Goal: Task Accomplishment & Management: Use online tool/utility

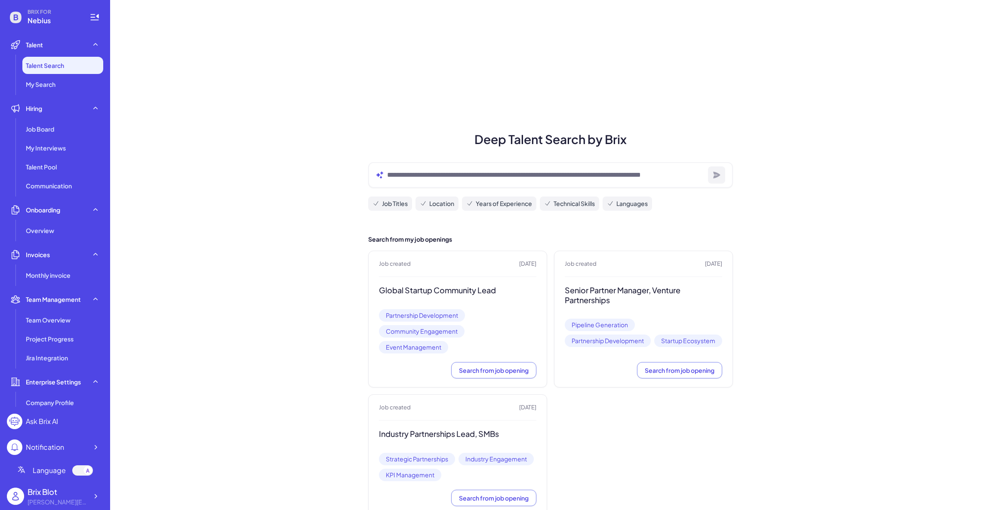
scroll to position [2, 0]
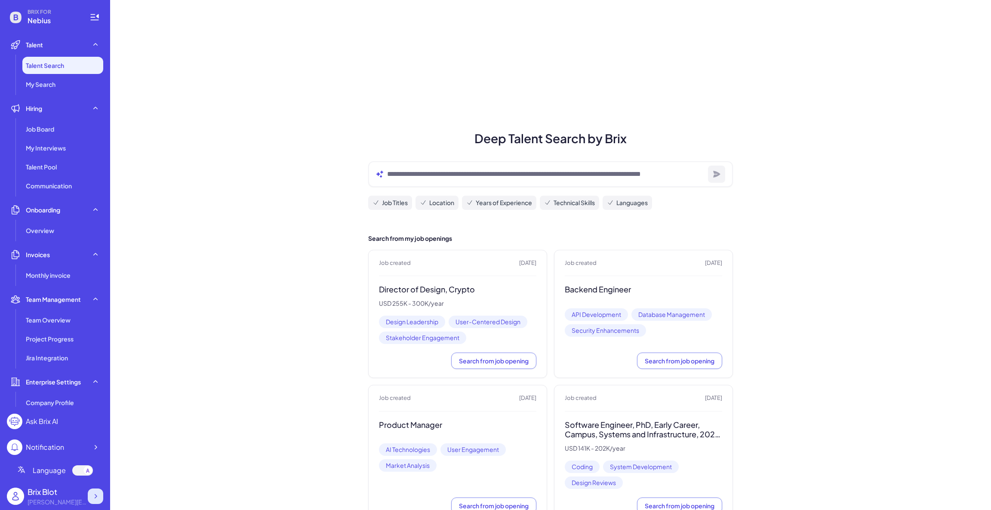
drag, startPoint x: 100, startPoint y: 502, endPoint x: 100, endPoint y: 497, distance: 4.3
click at [100, 497] on div at bounding box center [95, 495] width 15 height 15
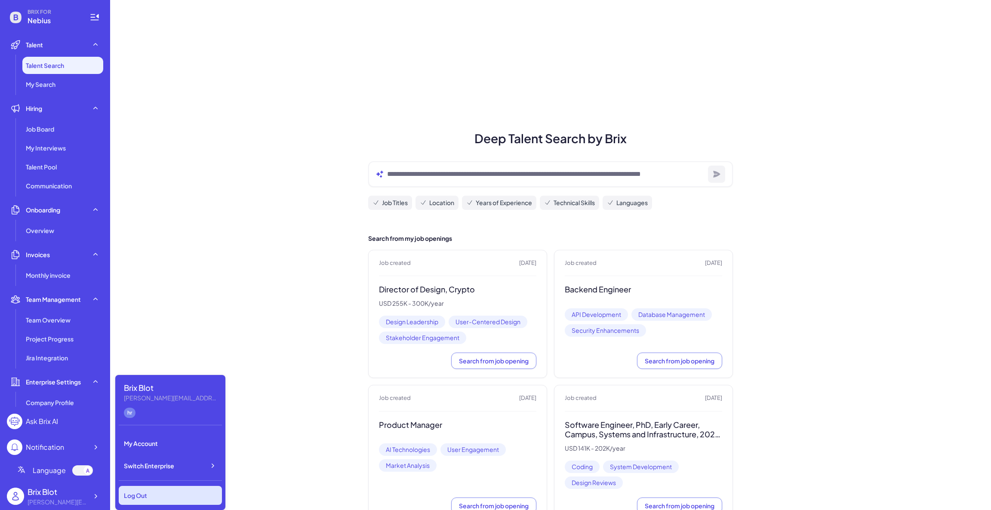
click at [157, 491] on div "Log Out" at bounding box center [170, 495] width 103 height 19
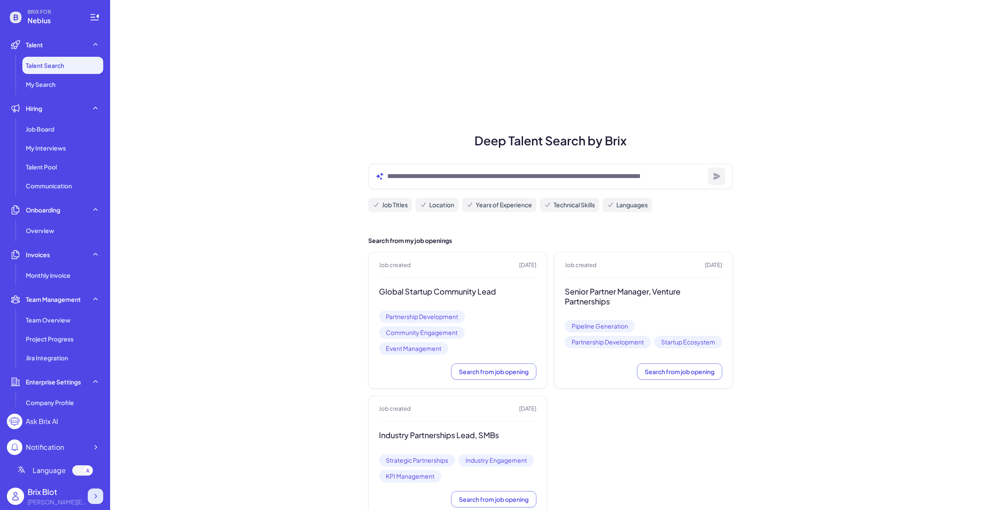
click at [92, 497] on icon at bounding box center [95, 496] width 9 height 9
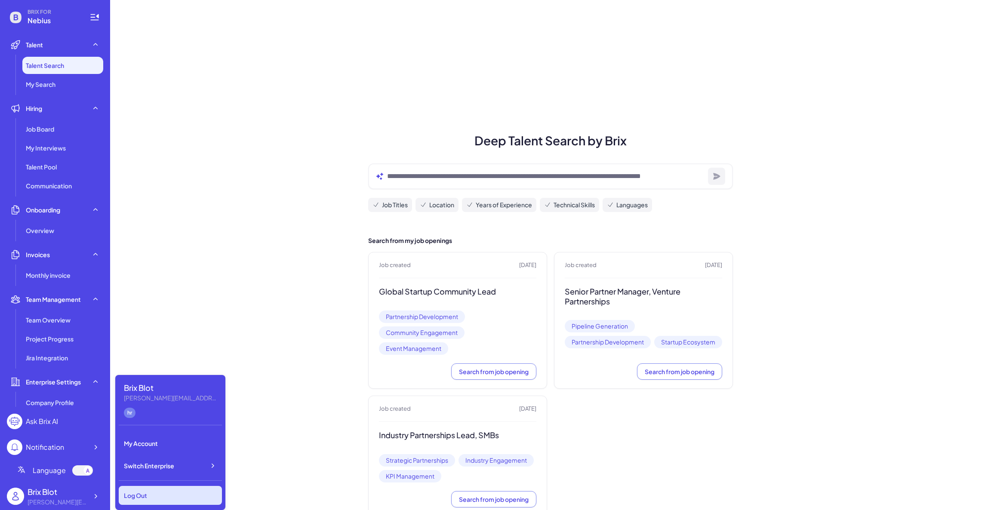
click at [150, 491] on div "Log Out" at bounding box center [170, 495] width 103 height 19
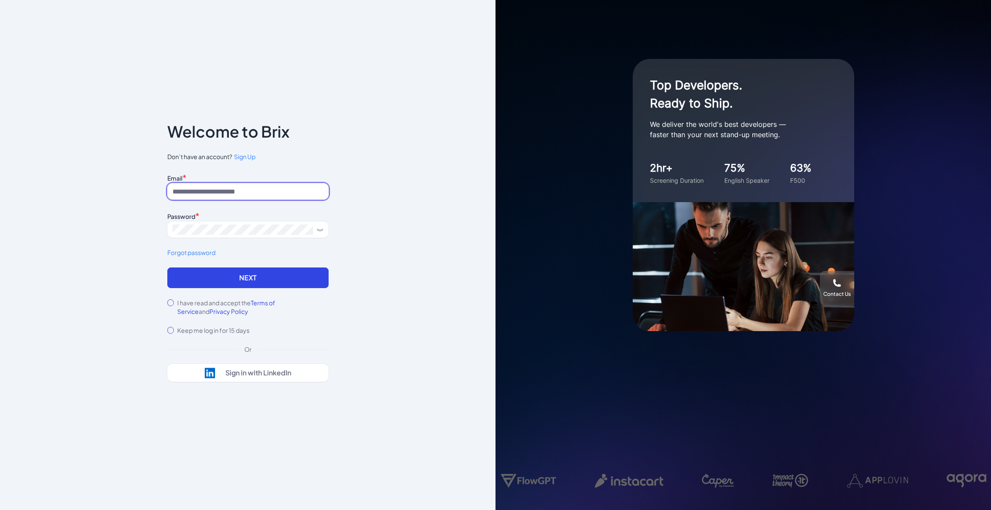
click at [265, 188] on input at bounding box center [247, 191] width 161 height 16
type input "**********"
click at [167, 301] on div "I have read and accept the Terms of Service and Privacy Policy" at bounding box center [247, 306] width 161 height 17
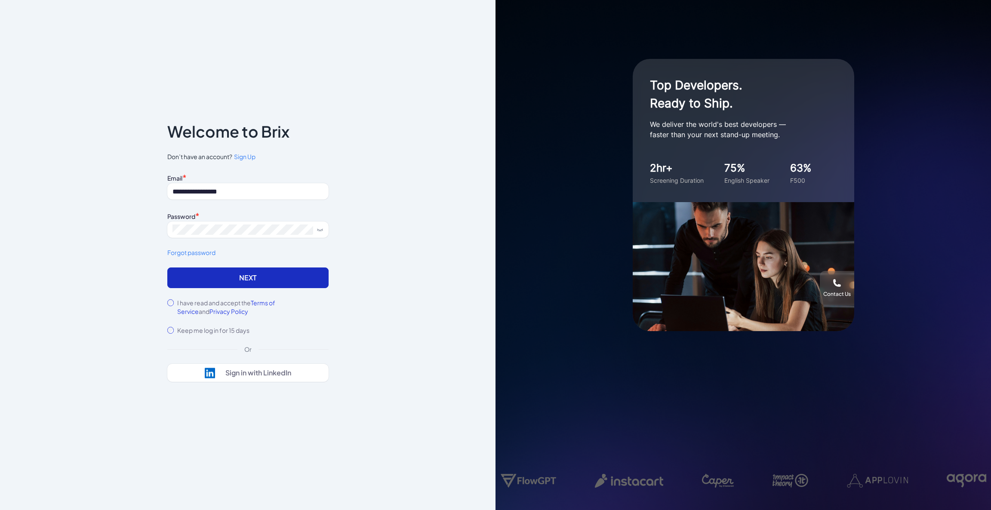
click at [187, 278] on button "Next" at bounding box center [247, 277] width 161 height 21
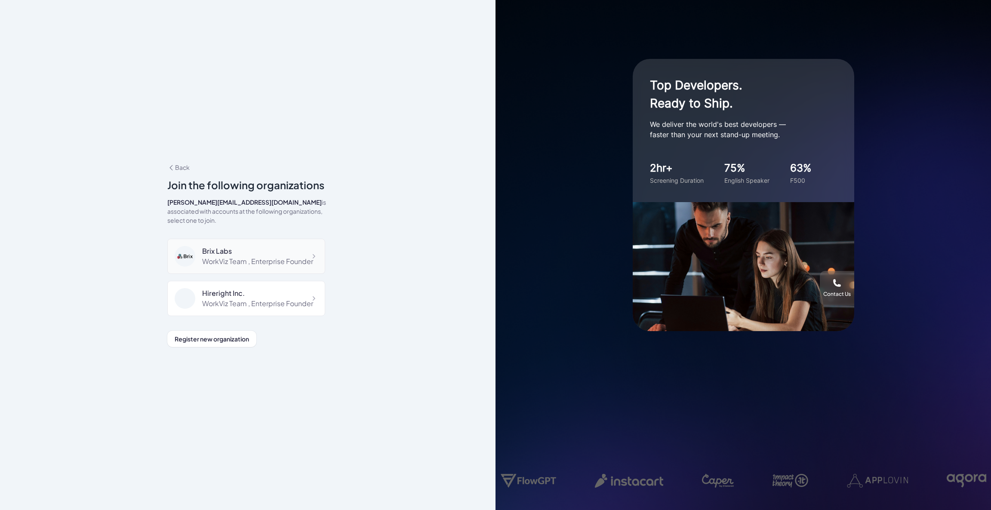
click at [267, 246] on div "Brix Labs" at bounding box center [257, 251] width 111 height 10
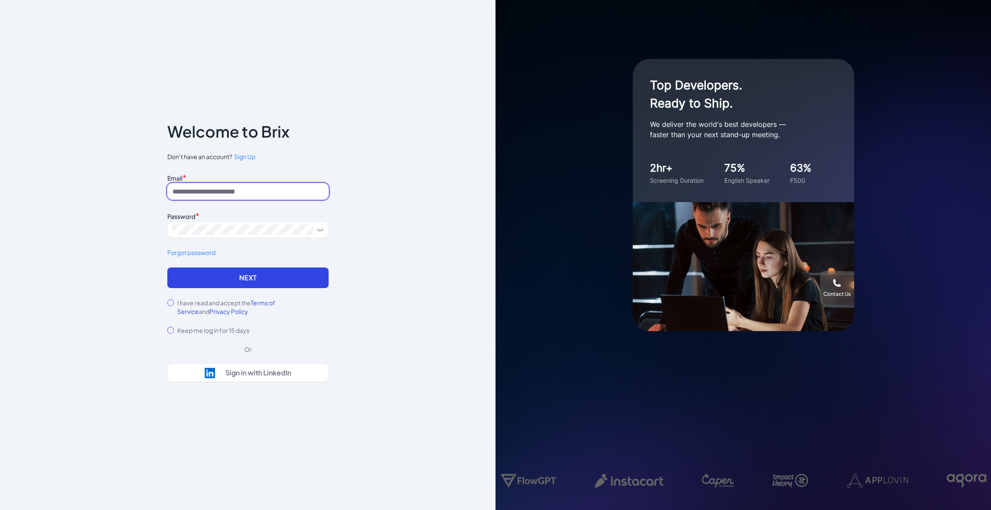
click at [241, 194] on input at bounding box center [247, 191] width 161 height 16
click at [123, 188] on div "Notice To proceed, please agree to the Terms of Service and Privary Policy . Ca…" at bounding box center [247, 255] width 495 height 510
click at [697, 425] on div "Top Developers. Ready to Ship. We deliver the world's best developers — faster …" at bounding box center [742, 255] width 495 height 510
click at [288, 183] on input at bounding box center [247, 191] width 161 height 16
type input "**********"
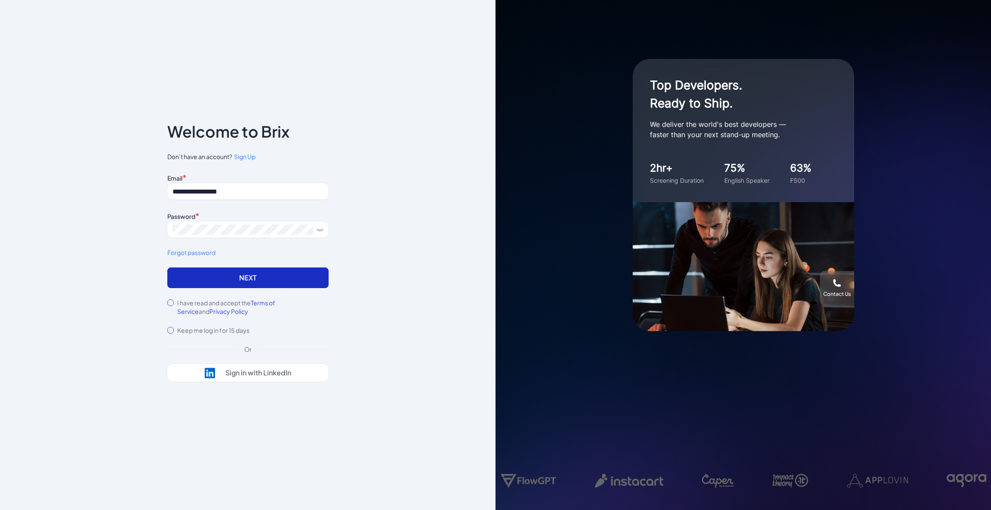
click at [186, 285] on button "Next" at bounding box center [247, 277] width 161 height 21
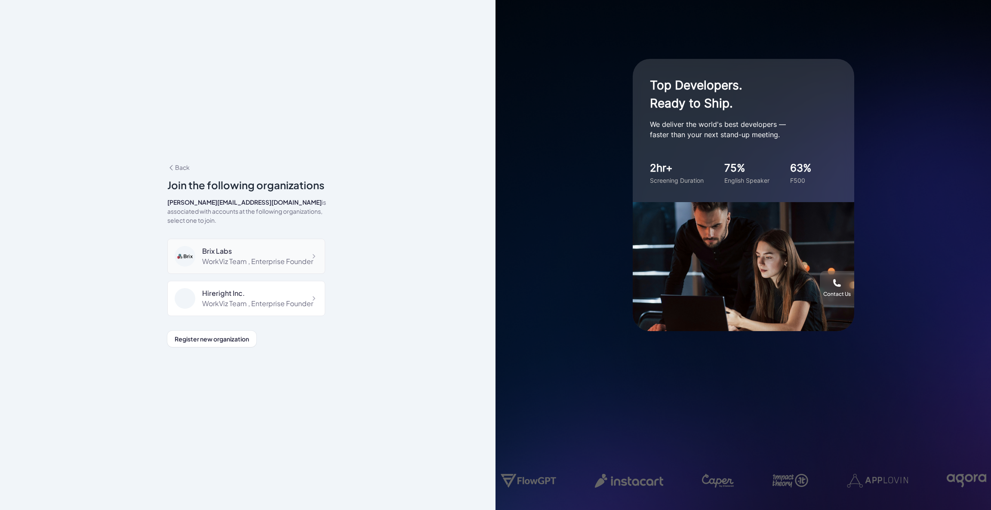
click at [254, 266] on div "WorkViz Team , Enterprise Founder" at bounding box center [257, 261] width 111 height 10
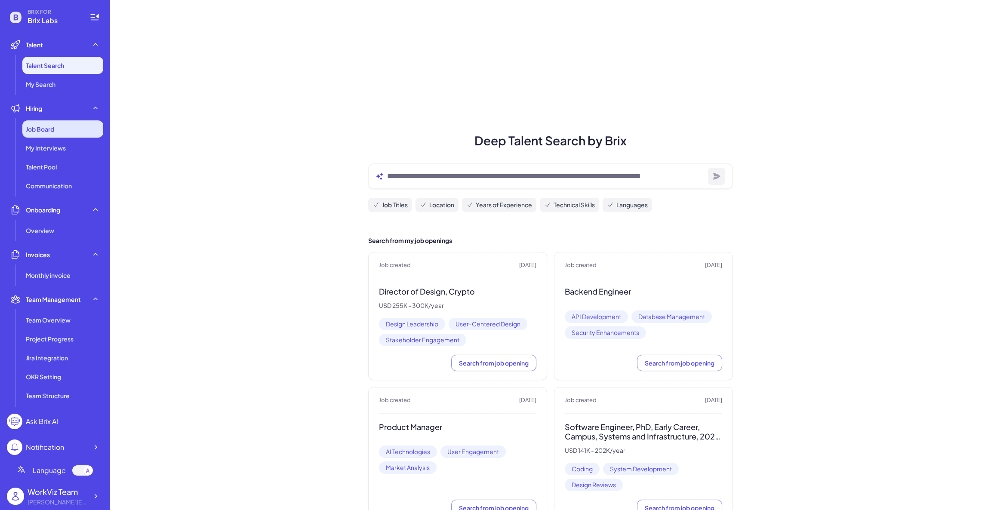
click at [46, 125] on span "Job Board" at bounding box center [40, 129] width 28 height 9
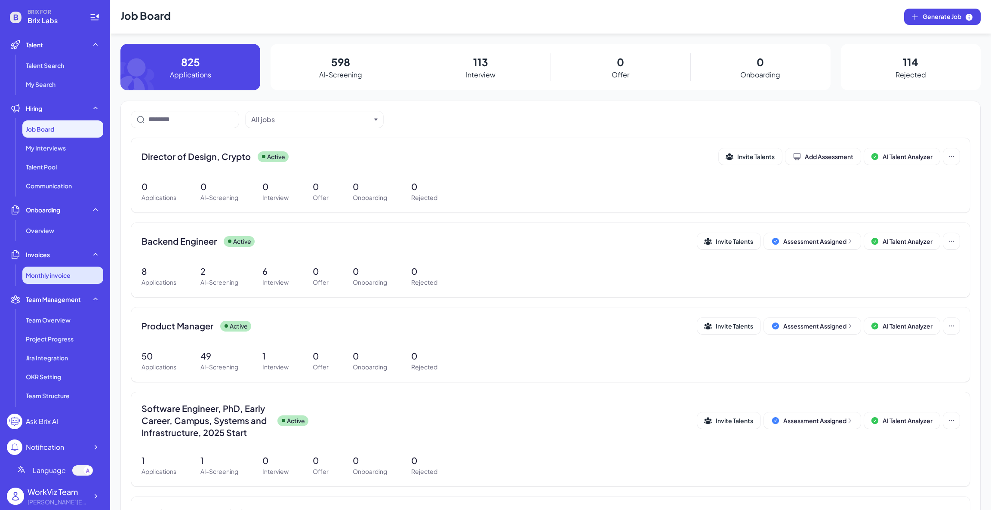
click at [70, 268] on li "Monthly invoice" at bounding box center [62, 275] width 81 height 17
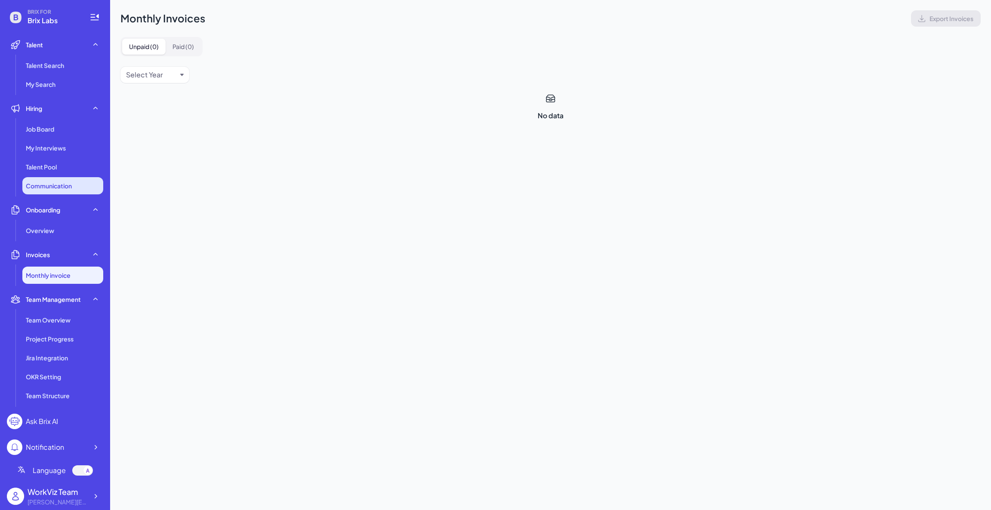
click at [72, 187] on span "Communication" at bounding box center [49, 185] width 46 height 9
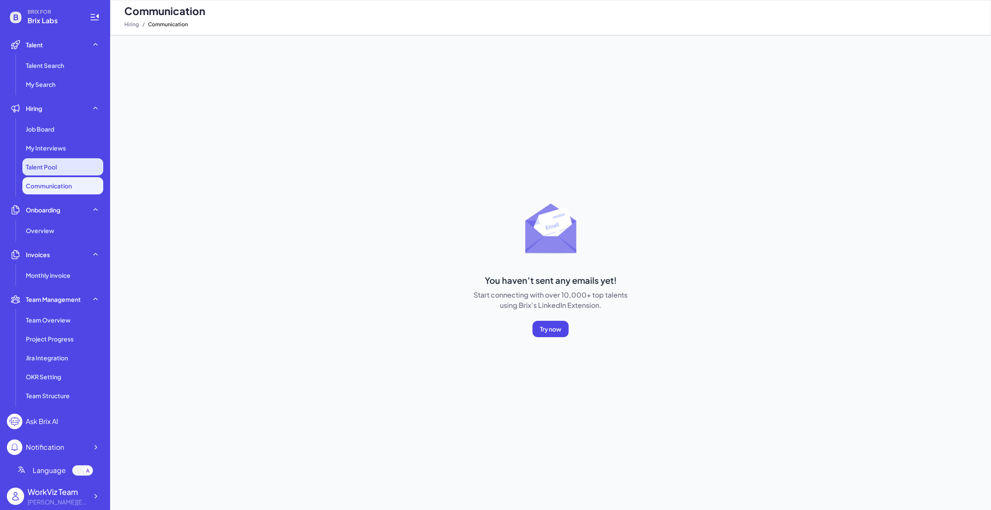
click at [65, 166] on li "Talent Pool" at bounding box center [62, 166] width 81 height 17
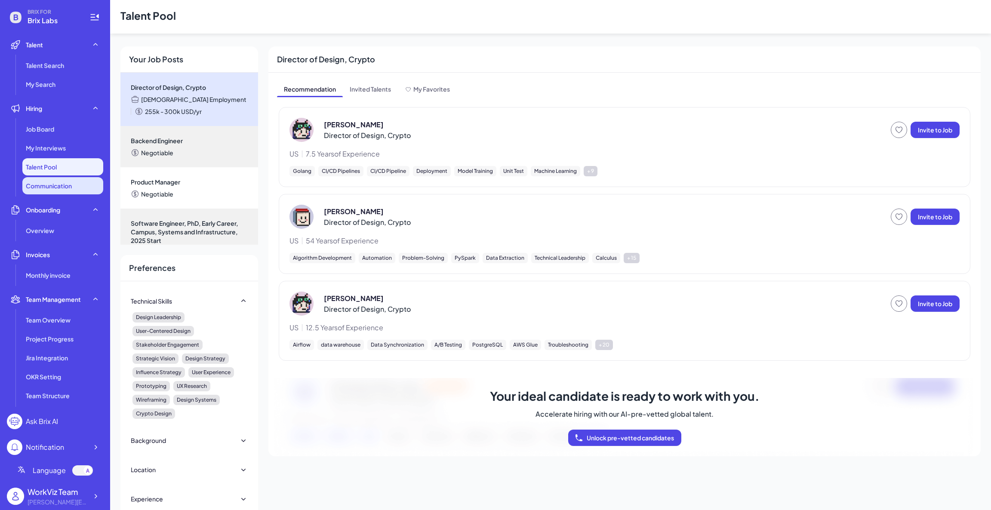
click at [79, 187] on li "Communication" at bounding box center [62, 185] width 81 height 17
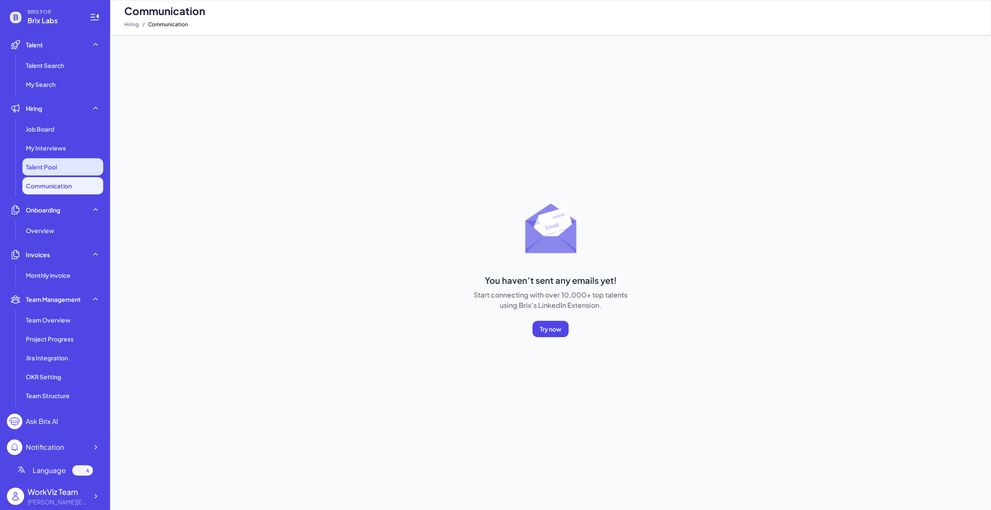
click at [74, 163] on li "Talent Pool" at bounding box center [62, 166] width 81 height 17
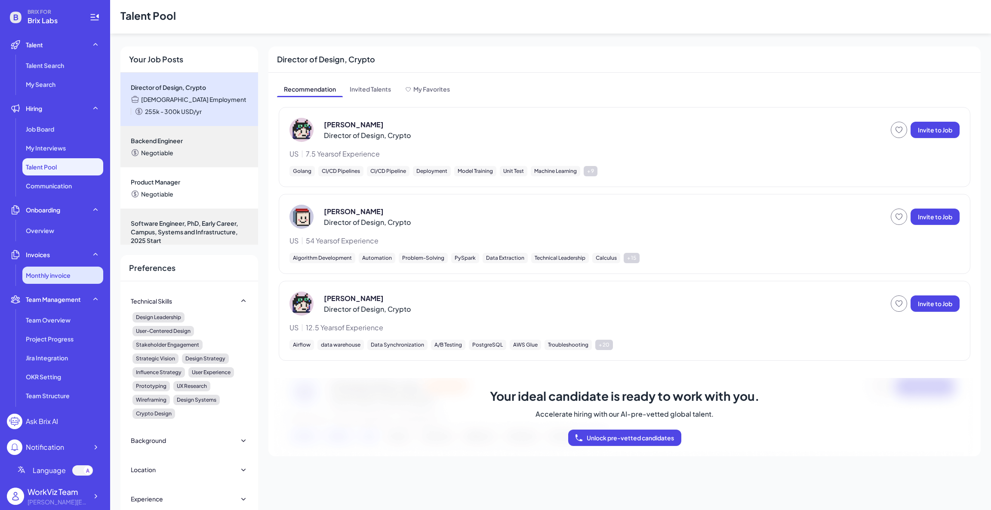
click at [80, 273] on li "Monthly invoice" at bounding box center [62, 275] width 81 height 17
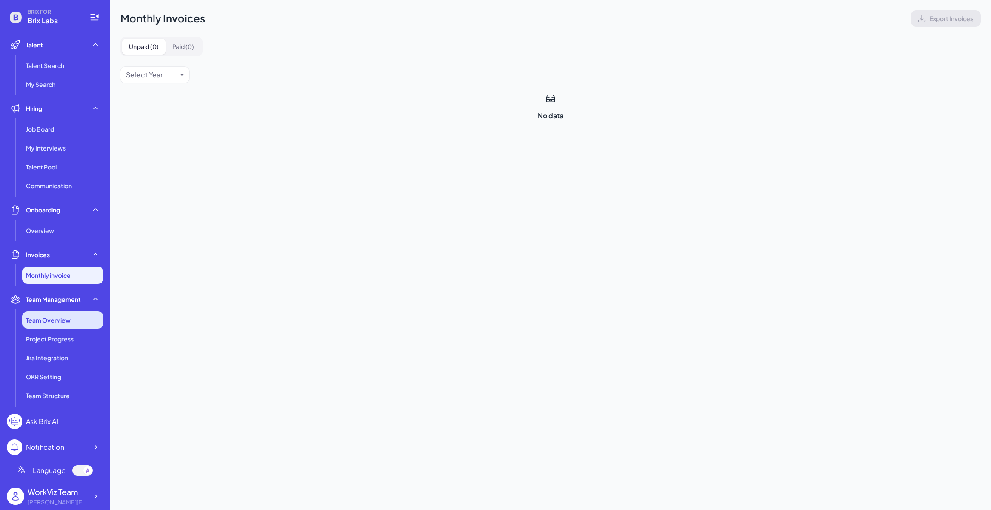
click at [67, 318] on span "Team Overview" at bounding box center [48, 320] width 45 height 9
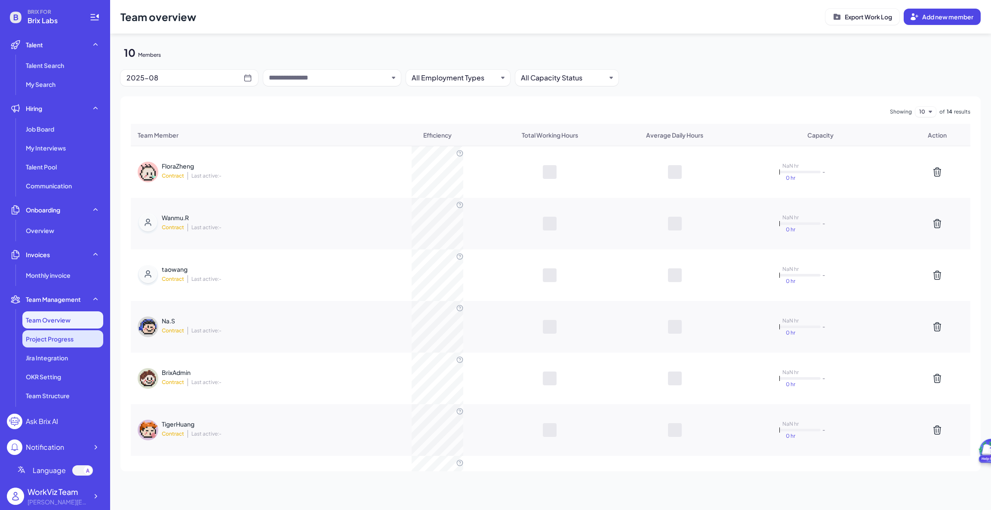
click at [64, 335] on span "Project Progress" at bounding box center [50, 339] width 48 height 9
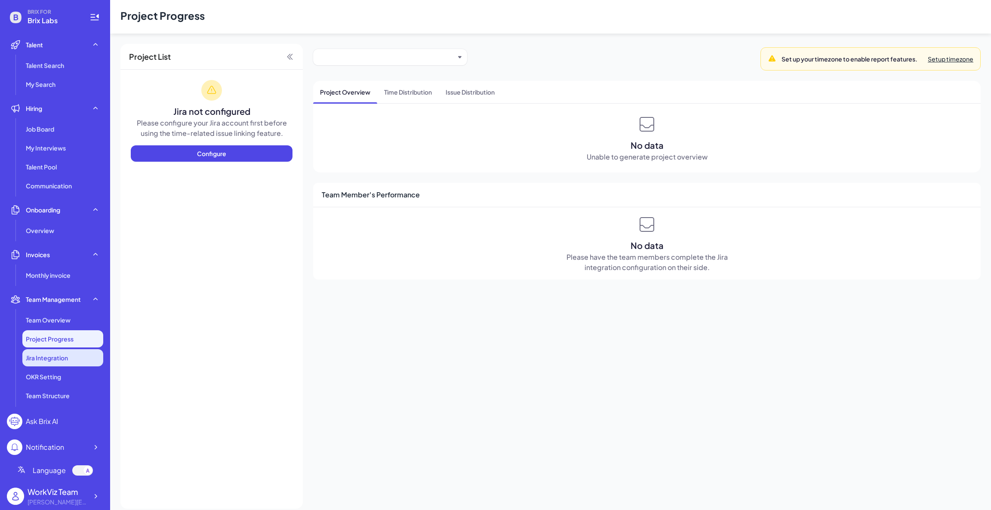
click at [54, 363] on li "Jira Integration" at bounding box center [62, 357] width 81 height 17
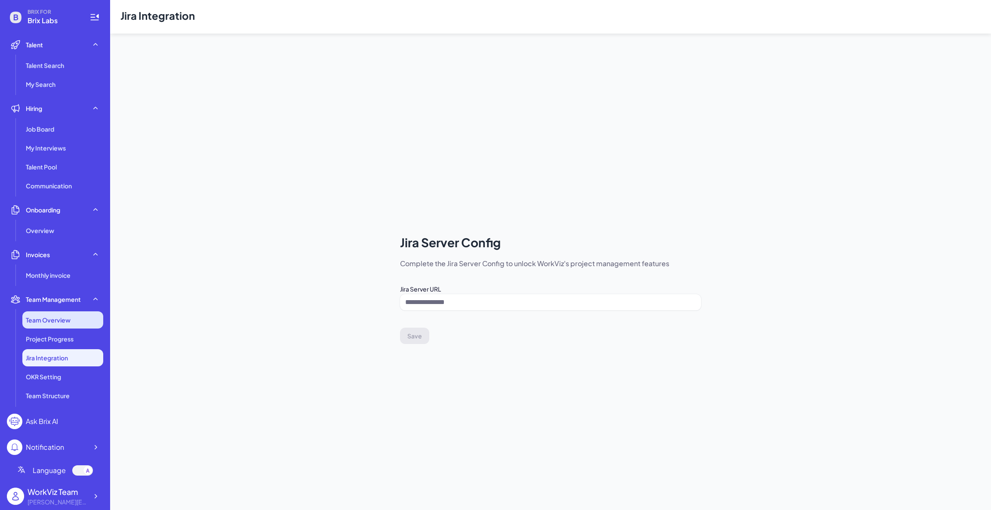
click at [61, 319] on span "Team Overview" at bounding box center [48, 320] width 45 height 9
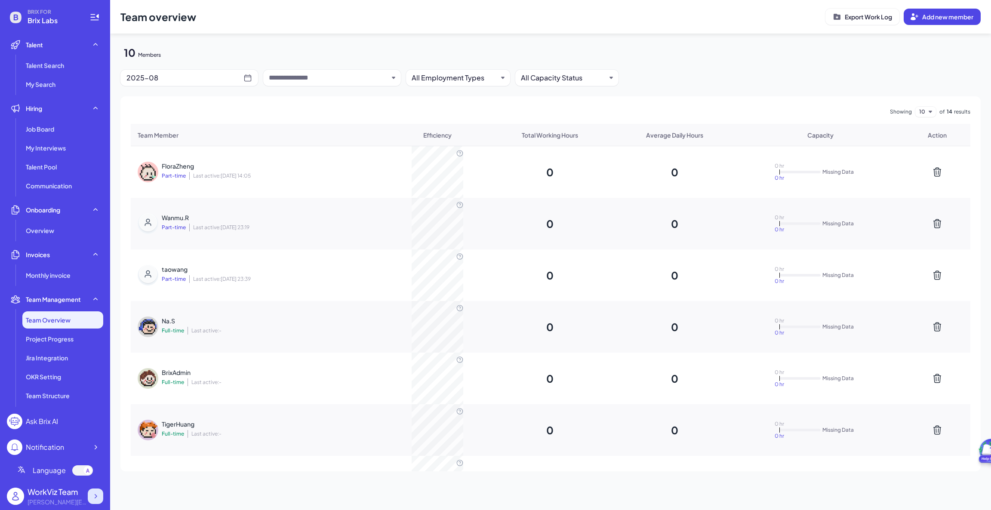
click at [96, 500] on icon at bounding box center [95, 496] width 9 height 9
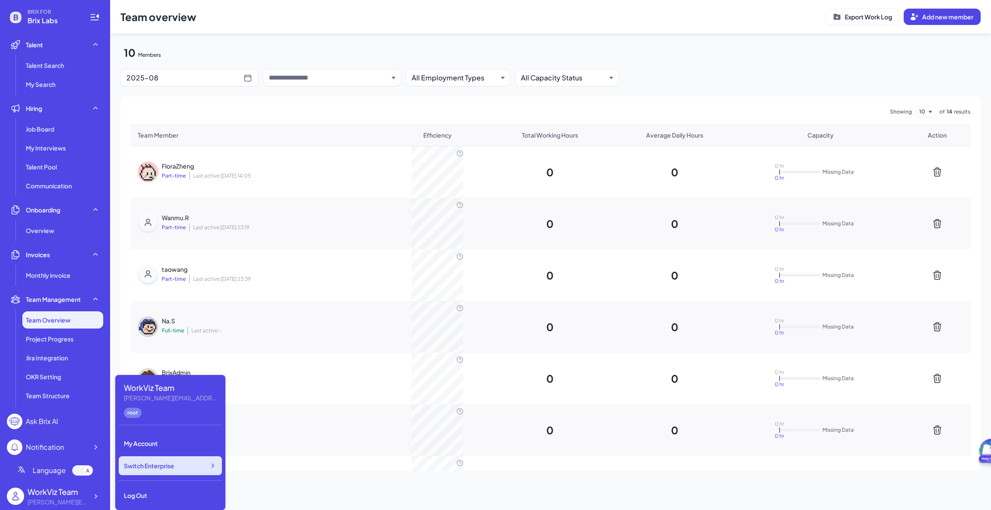
click at [162, 468] on span "Switch Enterprise" at bounding box center [149, 465] width 50 height 9
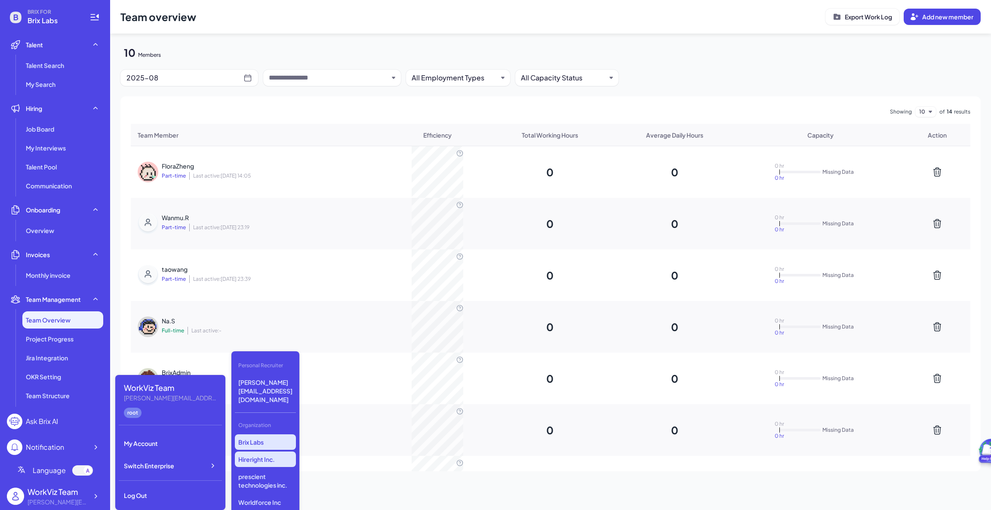
click at [264, 451] on p "Hireright Inc." at bounding box center [265, 458] width 61 height 15
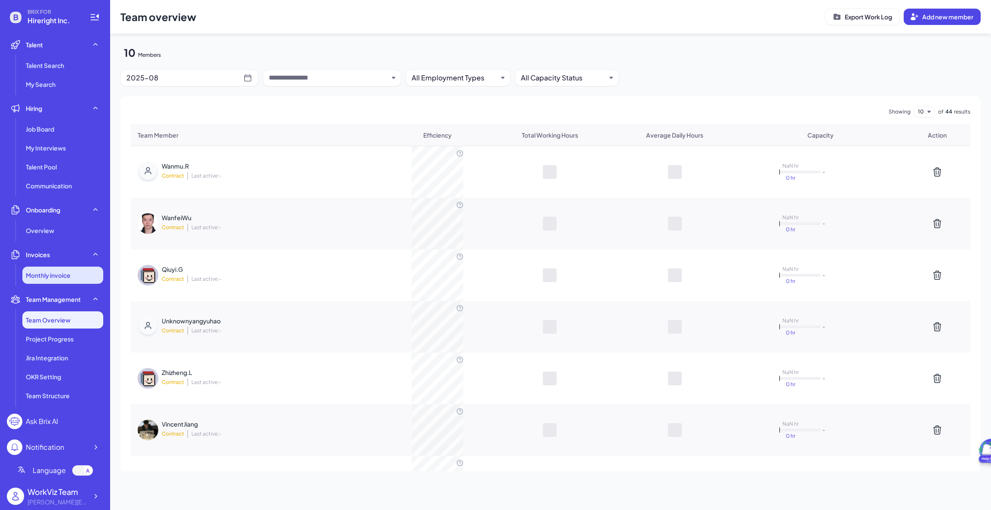
click at [57, 276] on span "Monthly invoice" at bounding box center [48, 275] width 45 height 9
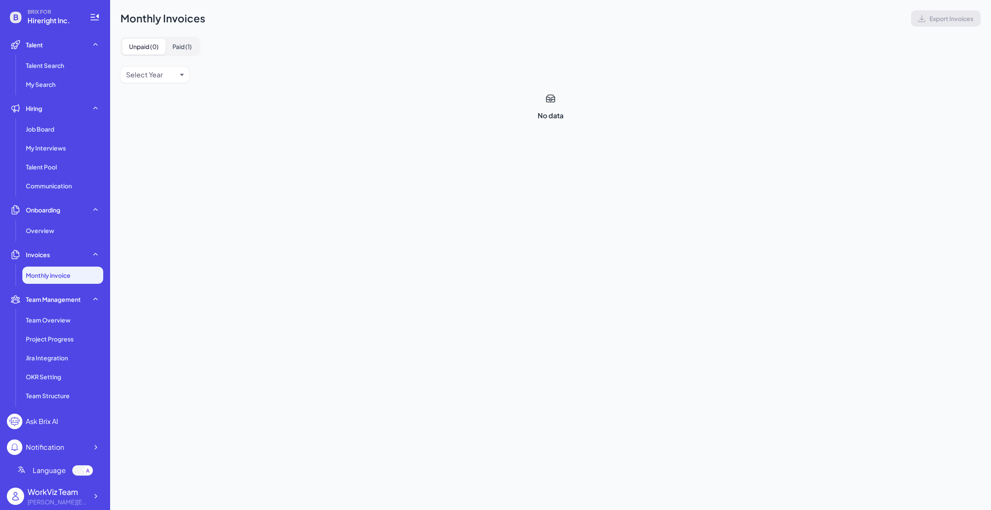
click at [185, 46] on button "Paid ( 1 )" at bounding box center [182, 47] width 33 height 16
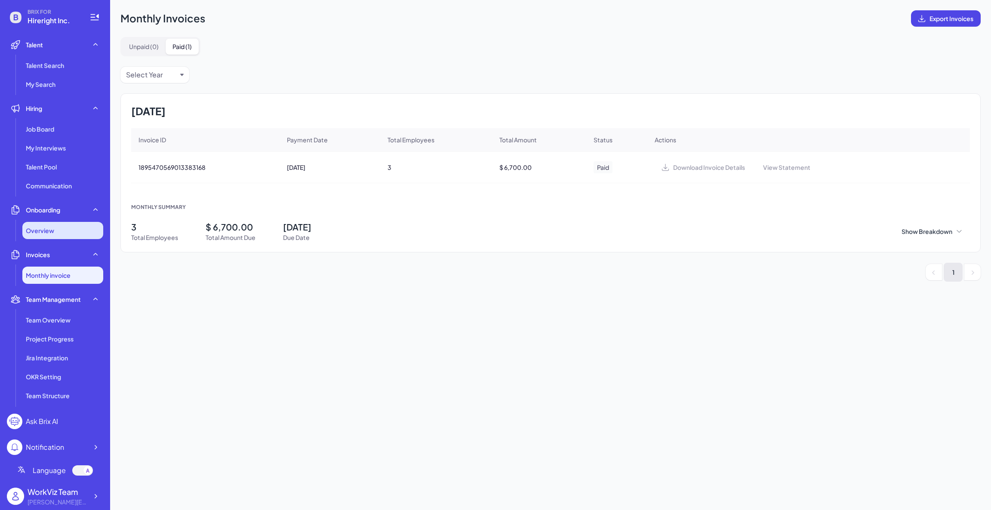
click at [52, 226] on span "Overview" at bounding box center [40, 230] width 28 height 9
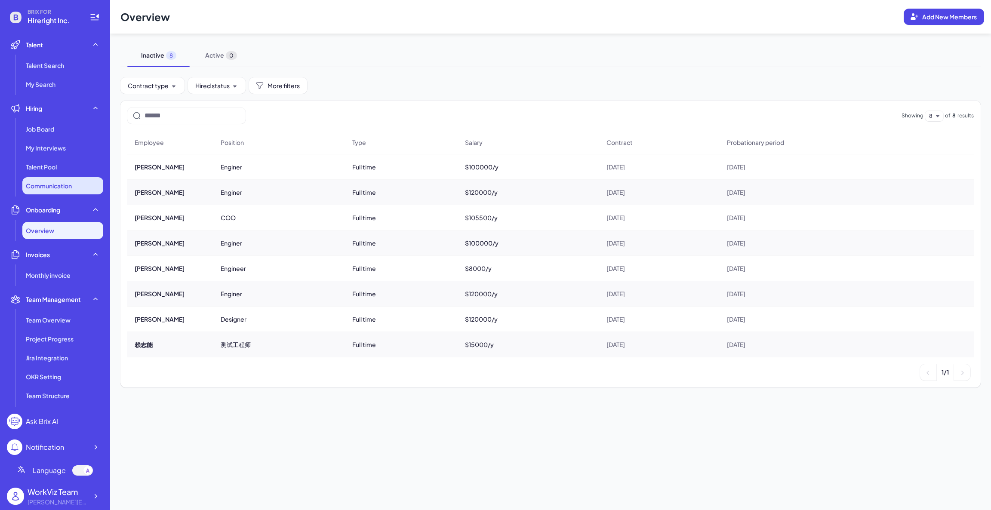
click at [78, 184] on li "Communication" at bounding box center [62, 185] width 81 height 17
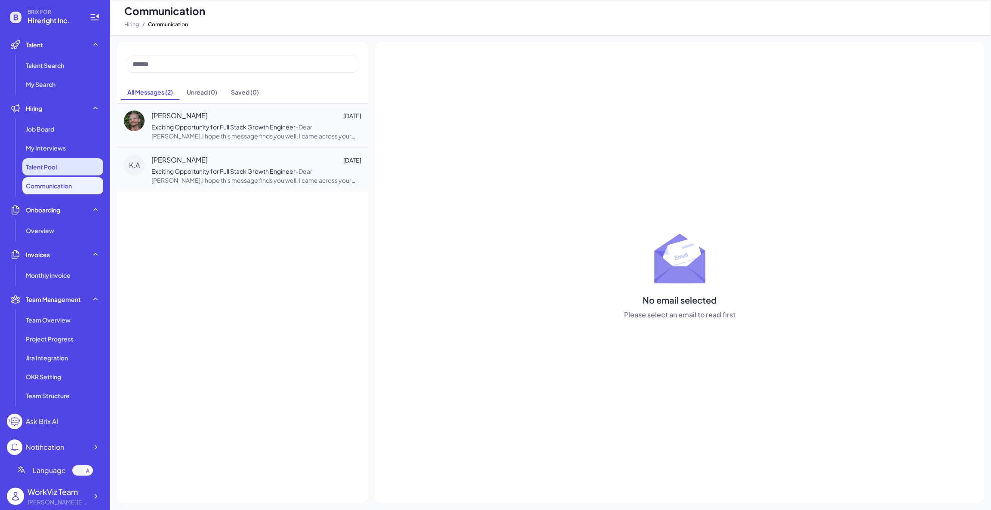
click at [65, 169] on li "Talent Pool" at bounding box center [62, 166] width 81 height 17
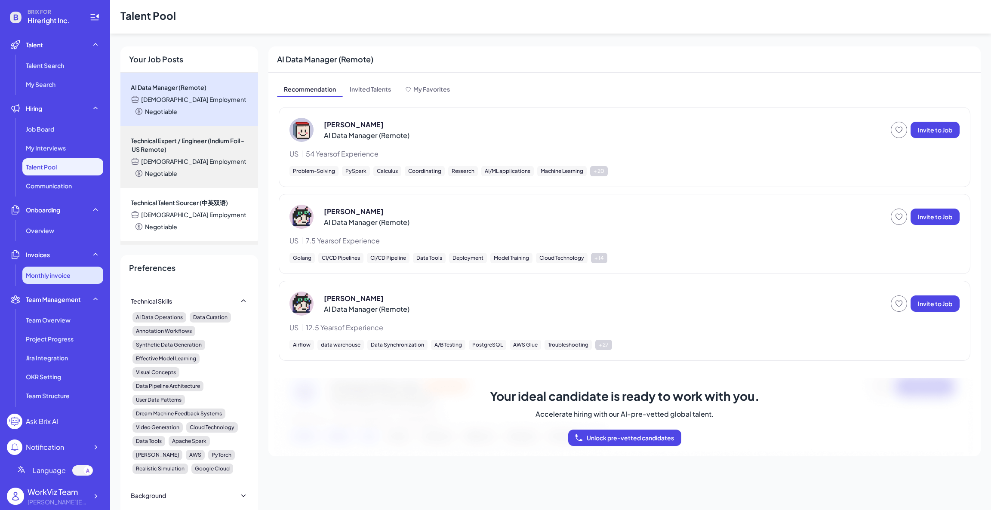
click at [58, 278] on span "Monthly invoice" at bounding box center [48, 275] width 45 height 9
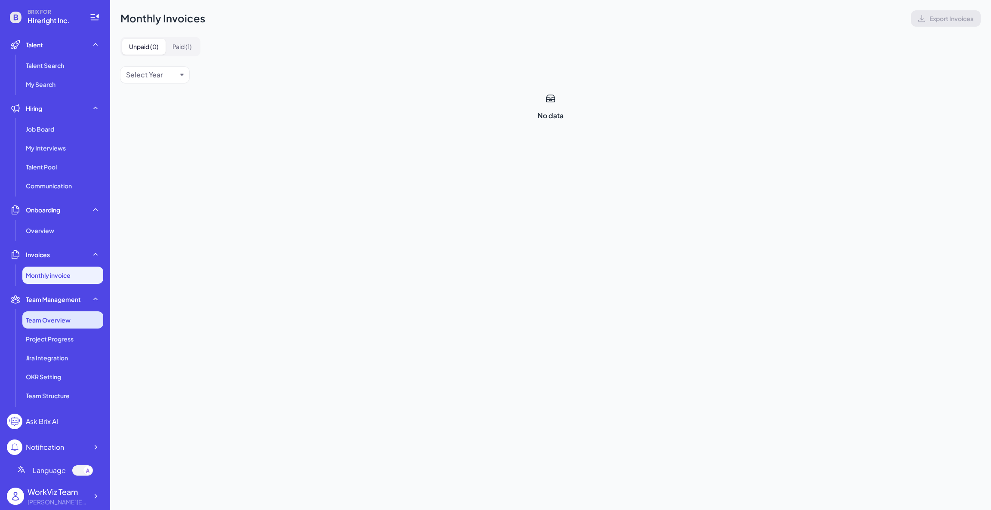
click at [65, 320] on span "Team Overview" at bounding box center [48, 320] width 45 height 9
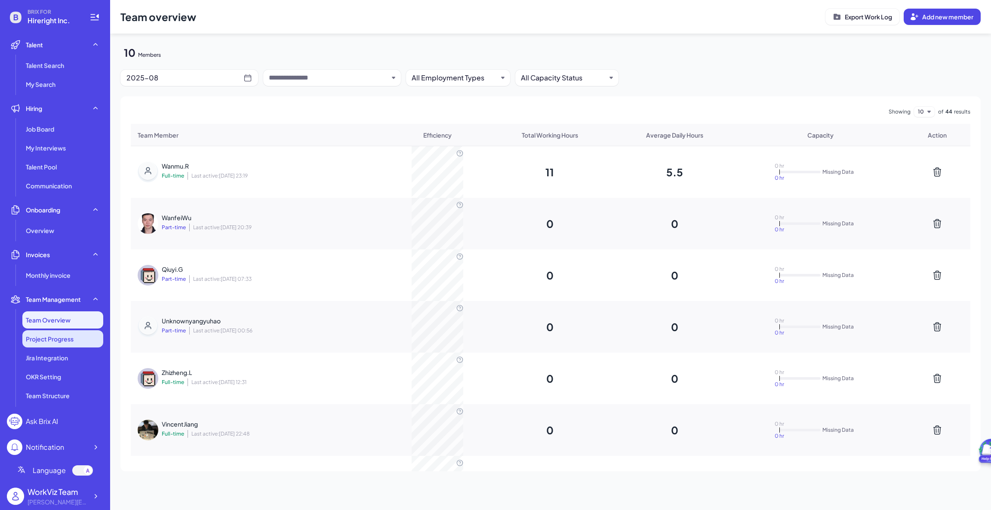
click at [65, 340] on span "Project Progress" at bounding box center [50, 339] width 48 height 9
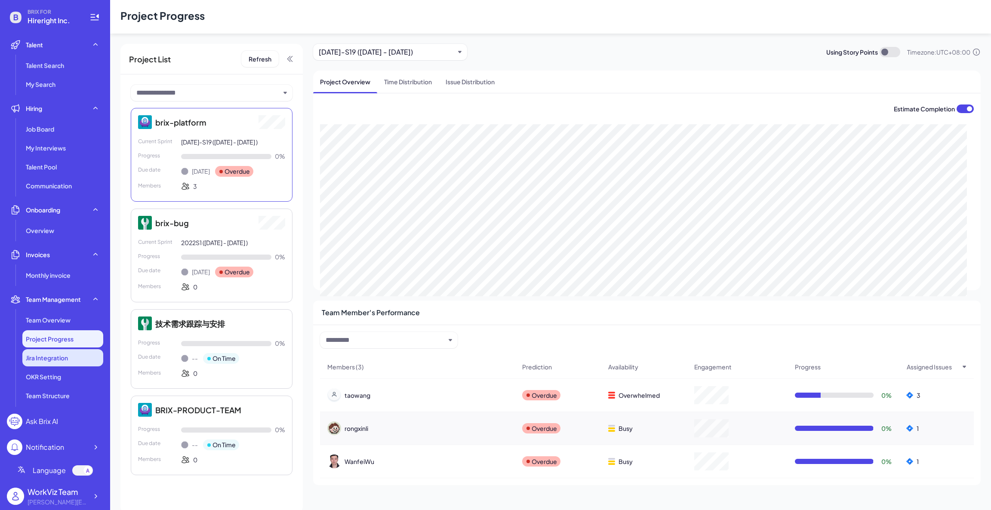
click at [65, 363] on li "Jira Integration" at bounding box center [62, 357] width 81 height 17
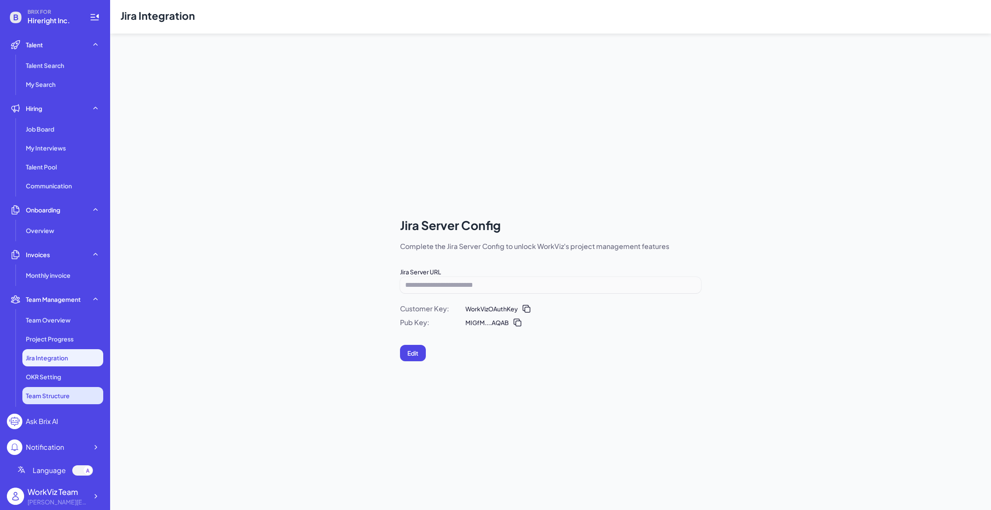
click at [69, 388] on li "Team Structure" at bounding box center [62, 395] width 81 height 17
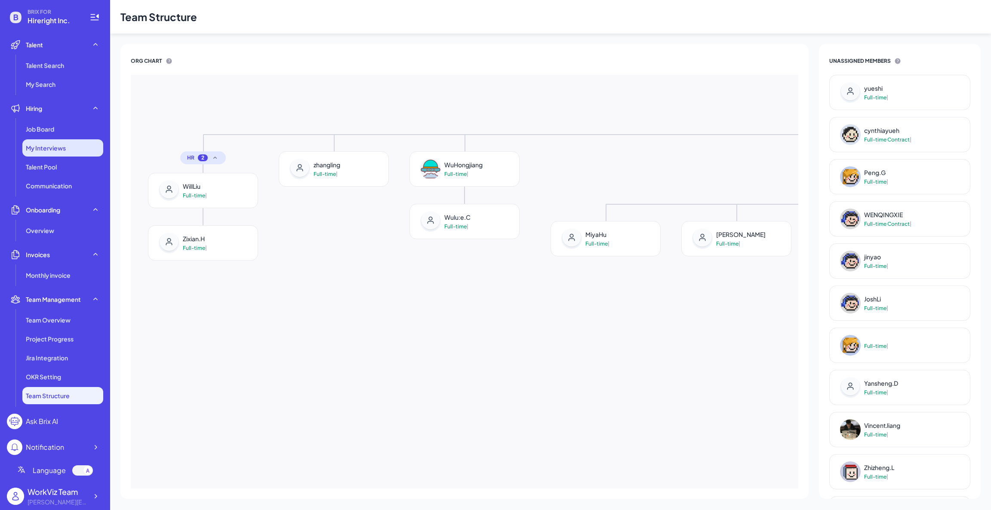
click at [69, 146] on div "My Interviews" at bounding box center [62, 147] width 81 height 17
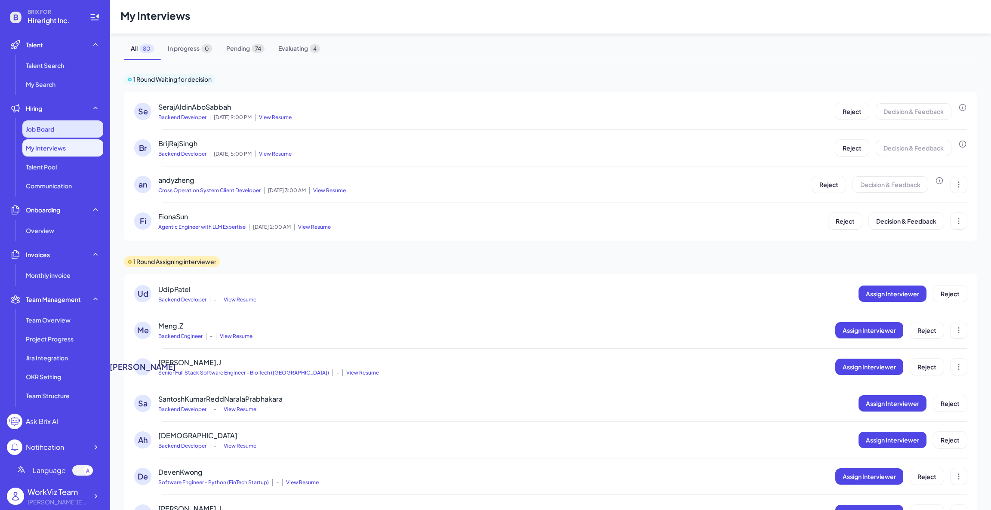
click at [65, 126] on div "Job Board" at bounding box center [62, 128] width 81 height 17
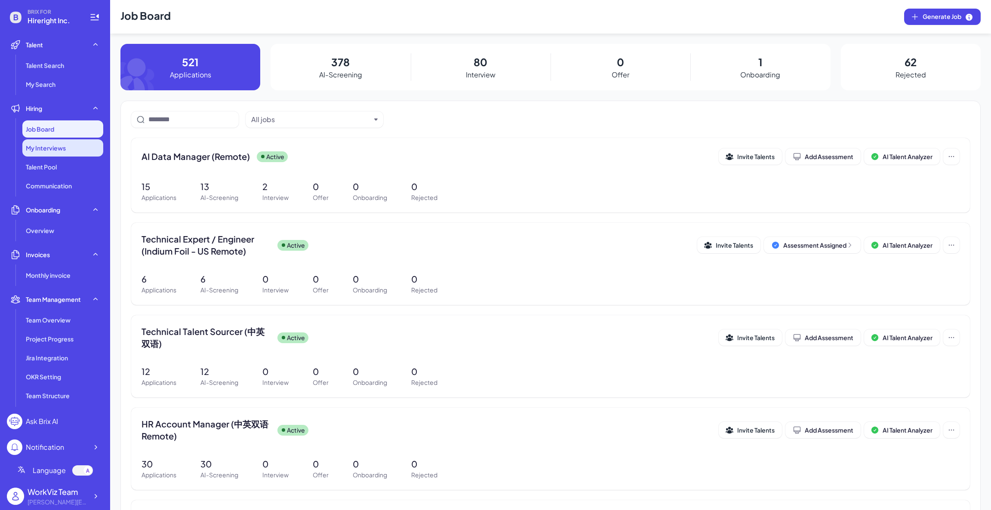
click at [68, 144] on div "My Interviews" at bounding box center [62, 147] width 81 height 17
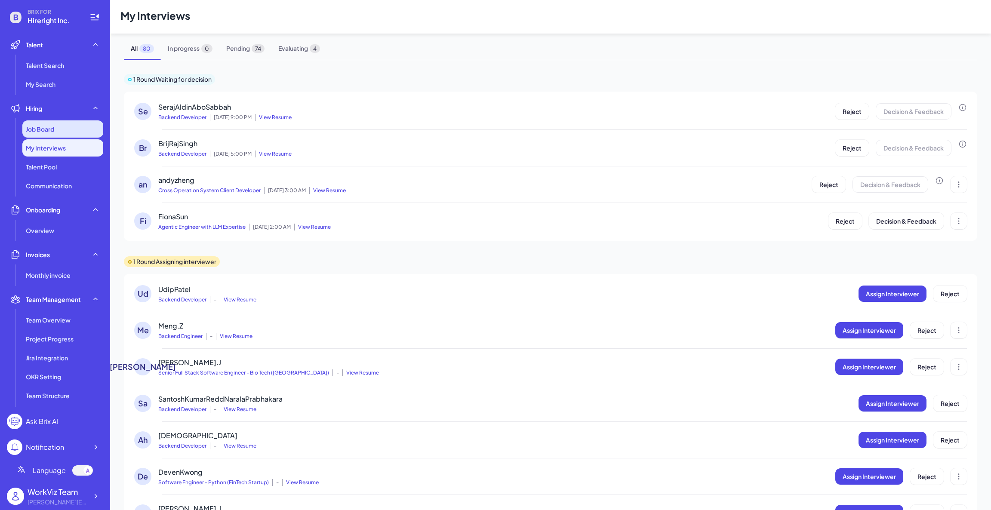
click at [66, 130] on div "Job Board" at bounding box center [62, 128] width 81 height 17
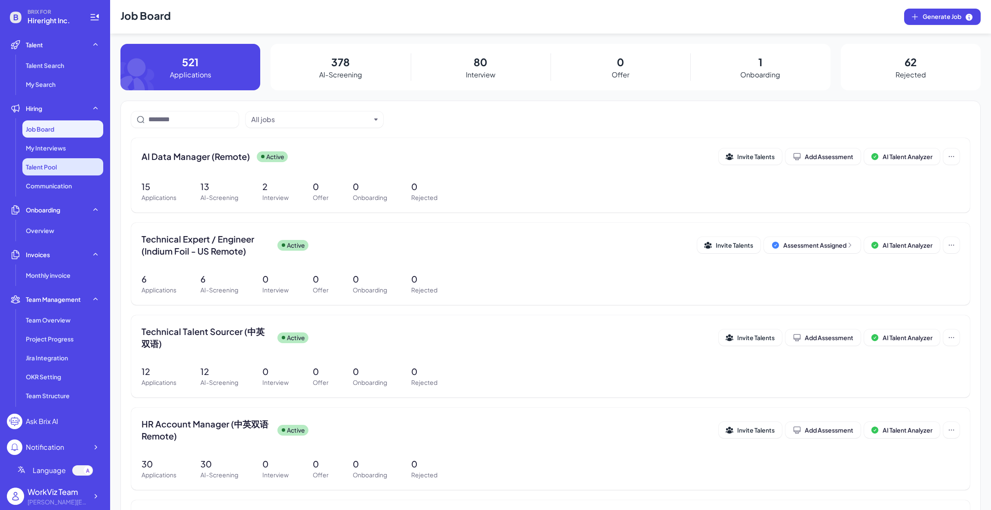
drag, startPoint x: 60, startPoint y: 155, endPoint x: 66, endPoint y: 169, distance: 15.2
click at [60, 155] on div "My Interviews" at bounding box center [62, 147] width 81 height 17
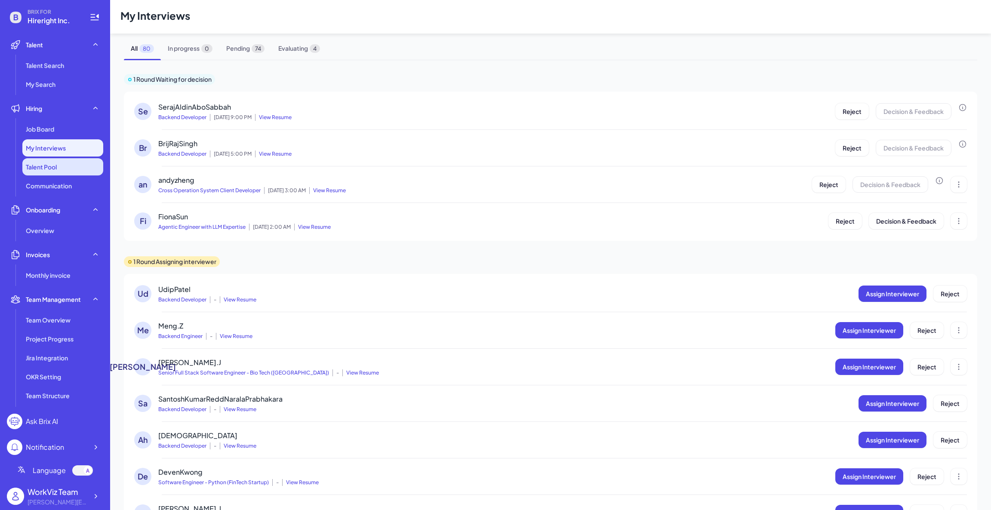
click at [63, 166] on li "Talent Pool" at bounding box center [62, 166] width 81 height 17
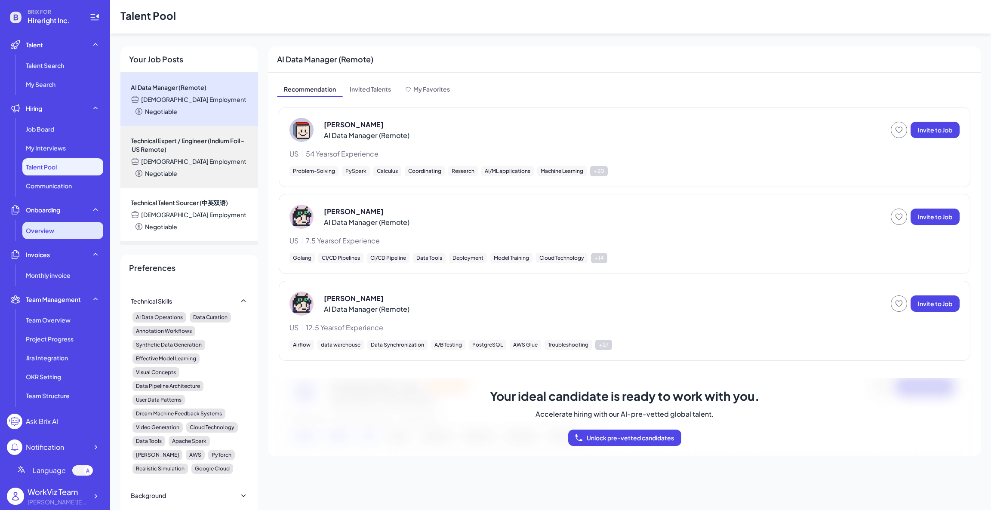
click at [69, 229] on div "Overview" at bounding box center [62, 230] width 81 height 17
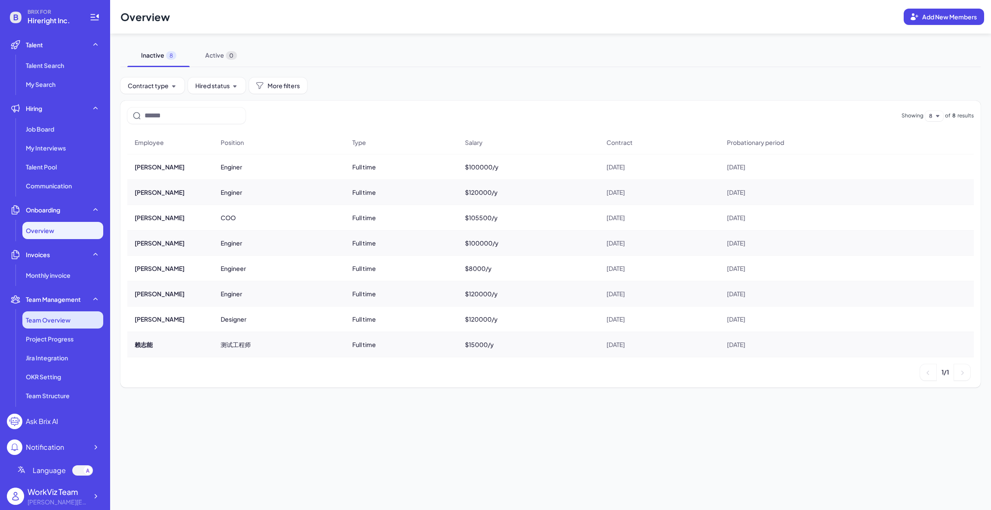
click at [61, 322] on span "Team Overview" at bounding box center [48, 320] width 45 height 9
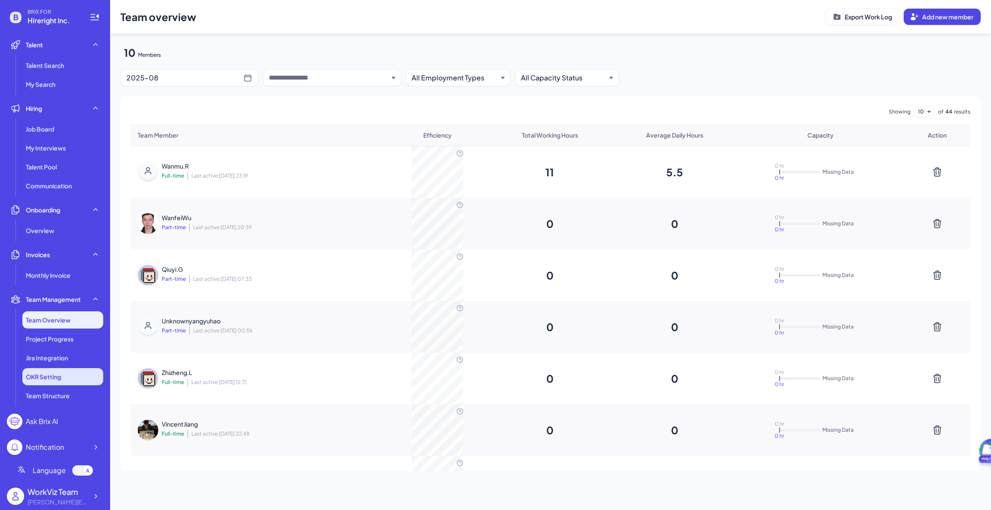
click at [56, 384] on li "OKR Setting" at bounding box center [62, 376] width 81 height 17
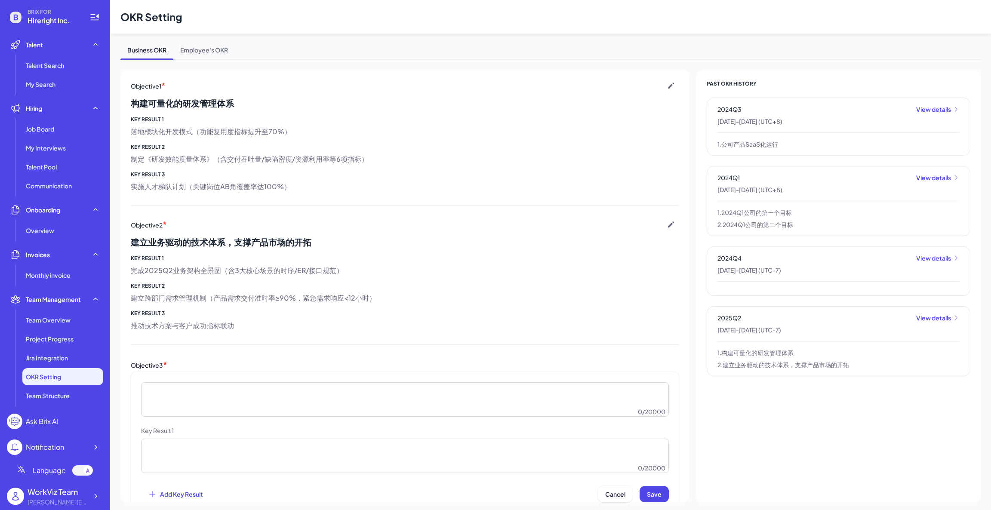
scroll to position [122, 0]
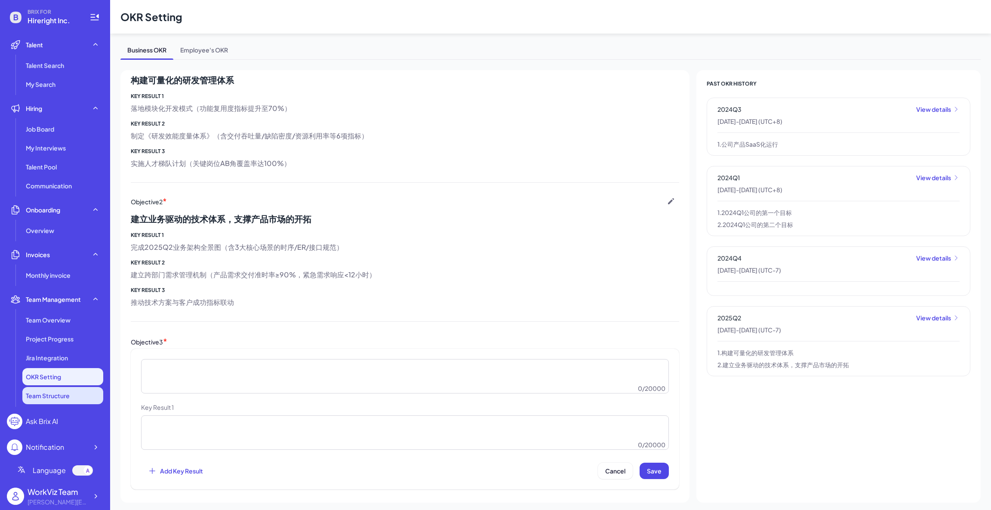
click at [58, 401] on li "Team Structure" at bounding box center [62, 395] width 81 height 17
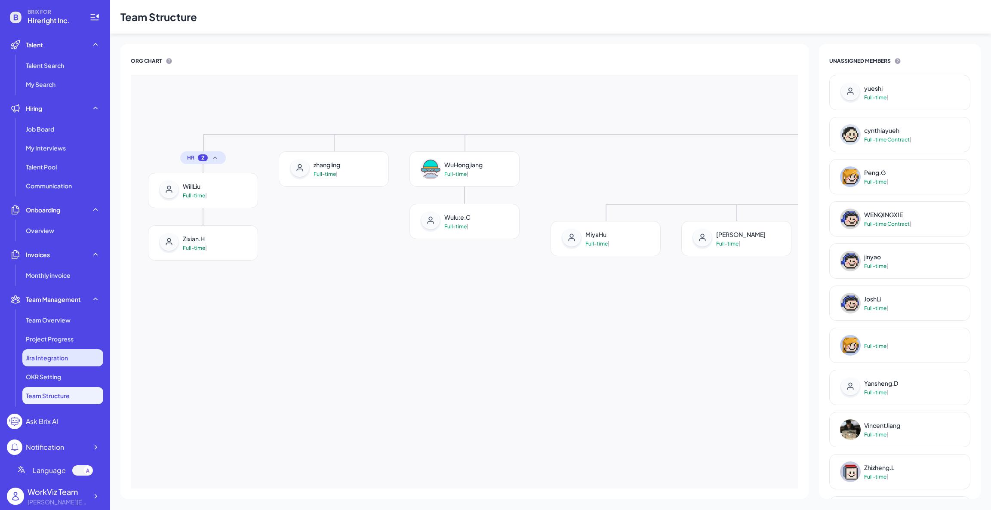
click at [68, 360] on span "Jira Integration" at bounding box center [47, 357] width 42 height 9
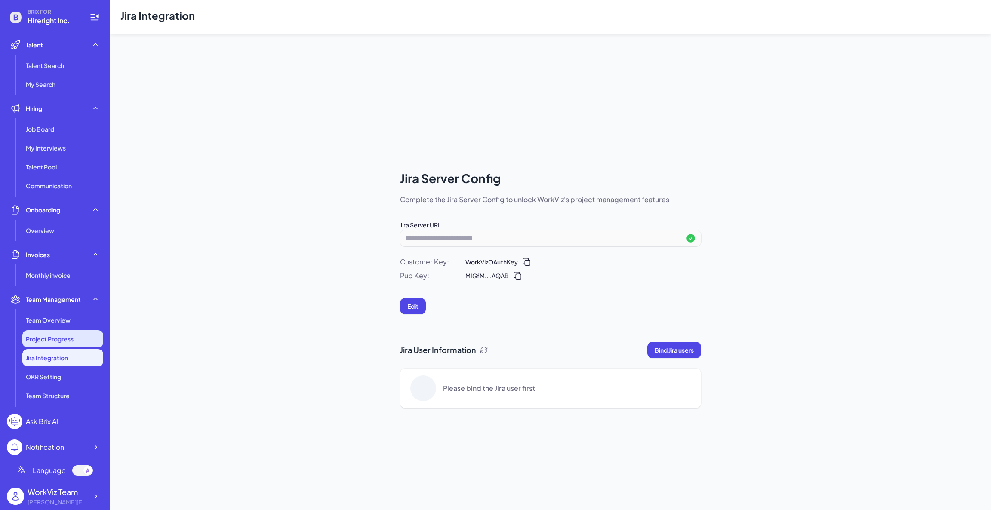
click at [69, 338] on span "Project Progress" at bounding box center [50, 339] width 48 height 9
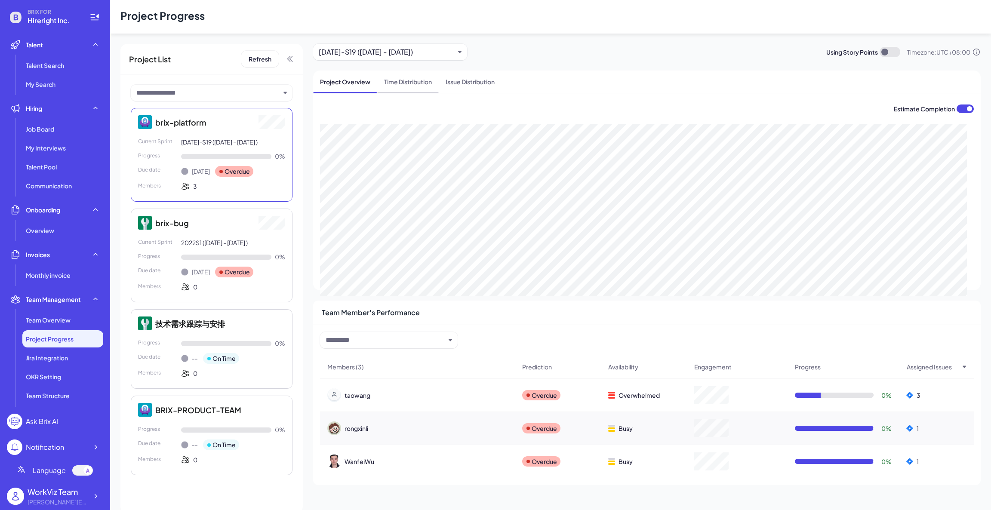
click at [406, 84] on span "Time Distribution" at bounding box center [407, 82] width 61 height 22
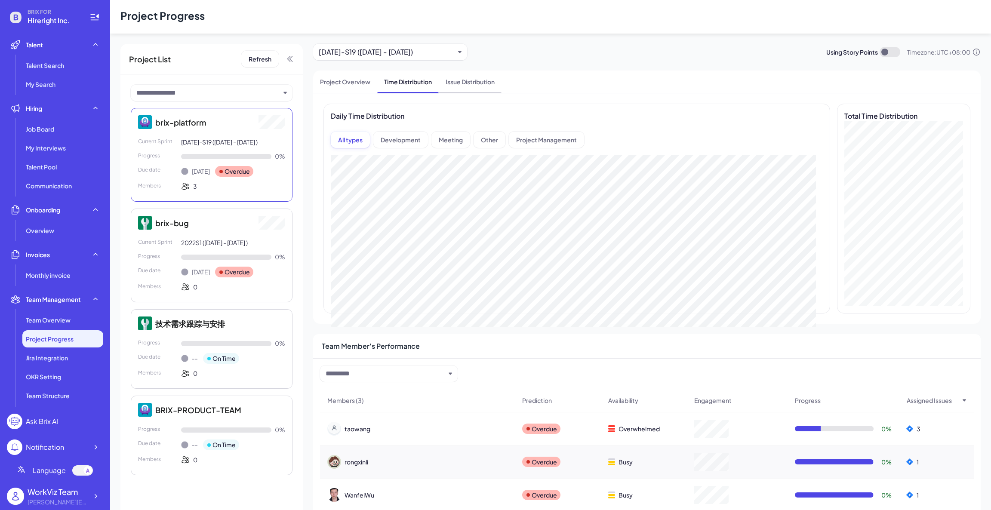
click at [467, 80] on span "Issue Distribution" at bounding box center [470, 82] width 63 height 22
click at [55, 285] on ul "Talent Talent Search My Search Hiring Job Board My Interviews Talent Pool Commu…" at bounding box center [55, 221] width 96 height 371
click at [57, 277] on span "Monthly invoice" at bounding box center [48, 275] width 45 height 9
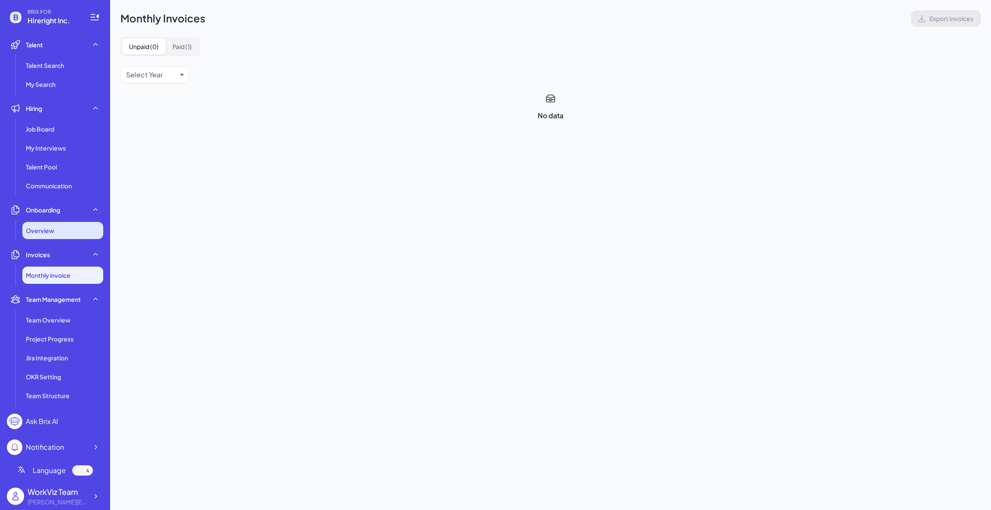
click at [60, 227] on div "Overview" at bounding box center [62, 230] width 81 height 17
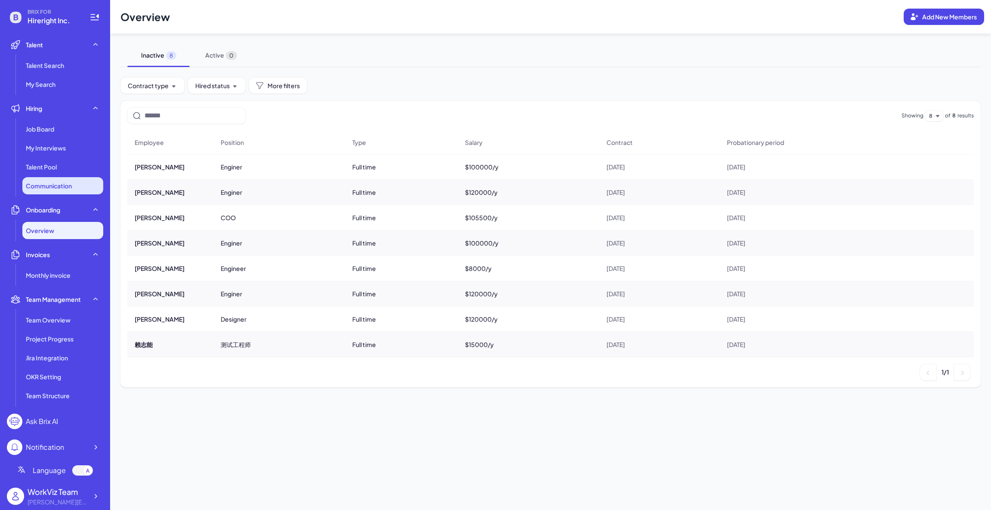
click at [64, 184] on span "Communication" at bounding box center [49, 185] width 46 height 9
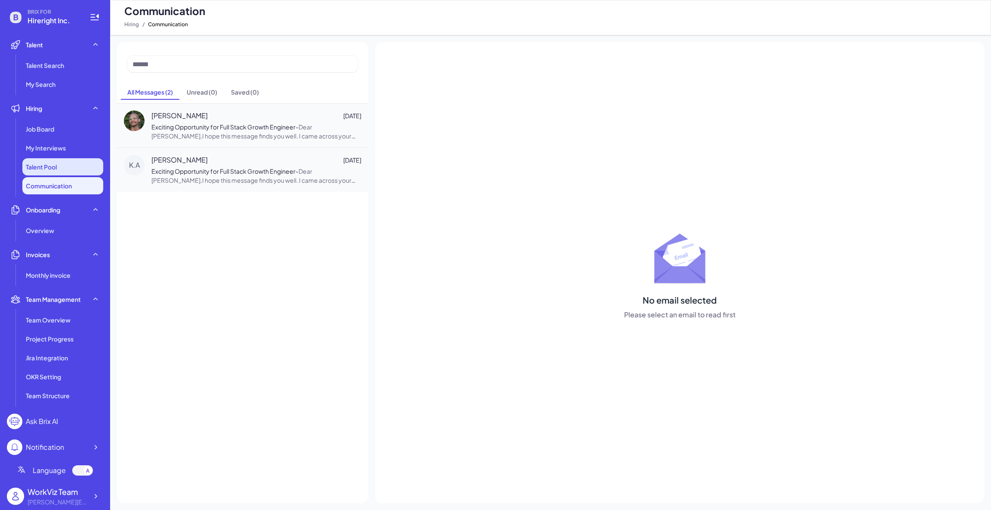
click at [56, 164] on span "Talent Pool" at bounding box center [41, 167] width 31 height 9
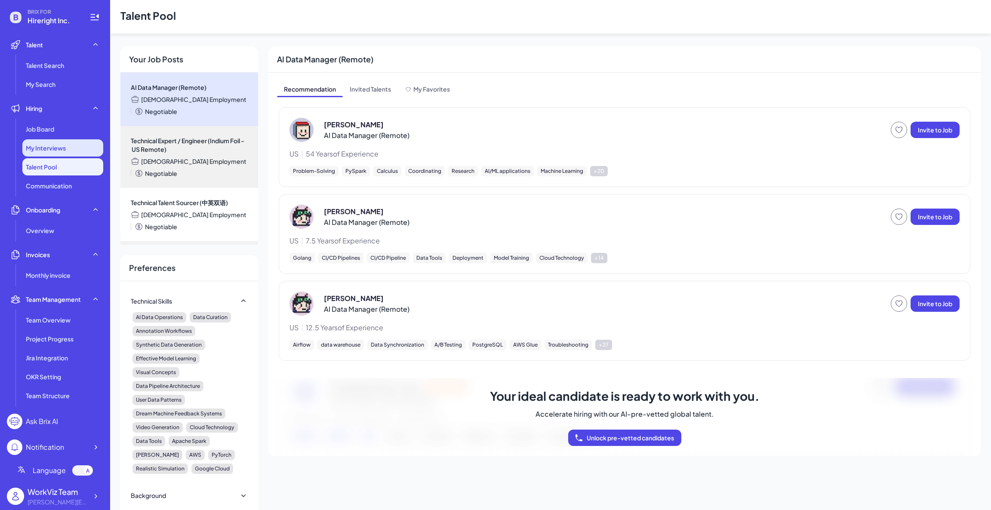
click at [60, 149] on span "My Interviews" at bounding box center [46, 148] width 40 height 9
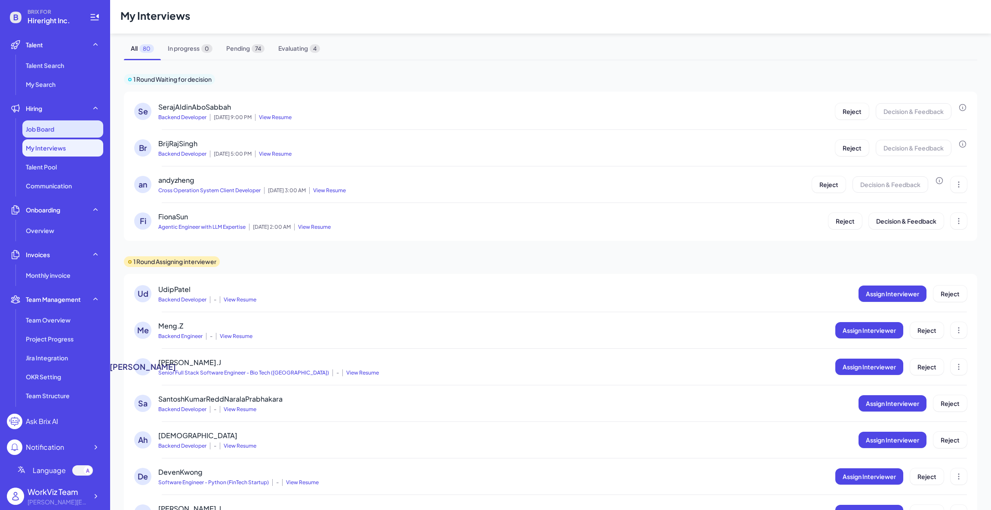
click at [48, 134] on div "Job Board" at bounding box center [62, 128] width 81 height 17
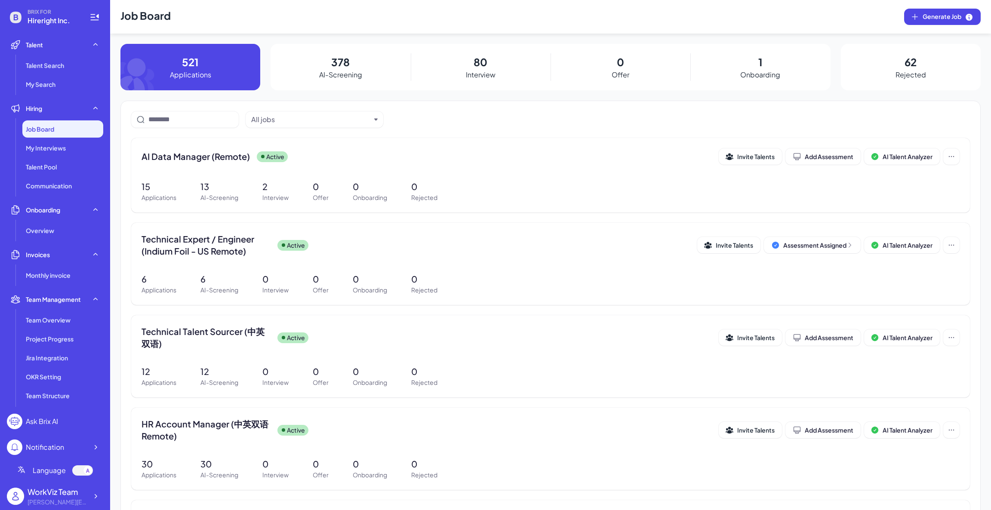
click at [333, 69] on p "378" at bounding box center [340, 61] width 18 height 15
click at [341, 76] on p "AI-Screening" at bounding box center [340, 75] width 43 height 10
click at [909, 158] on span "AI Talent Analyzer" at bounding box center [907, 157] width 50 height 8
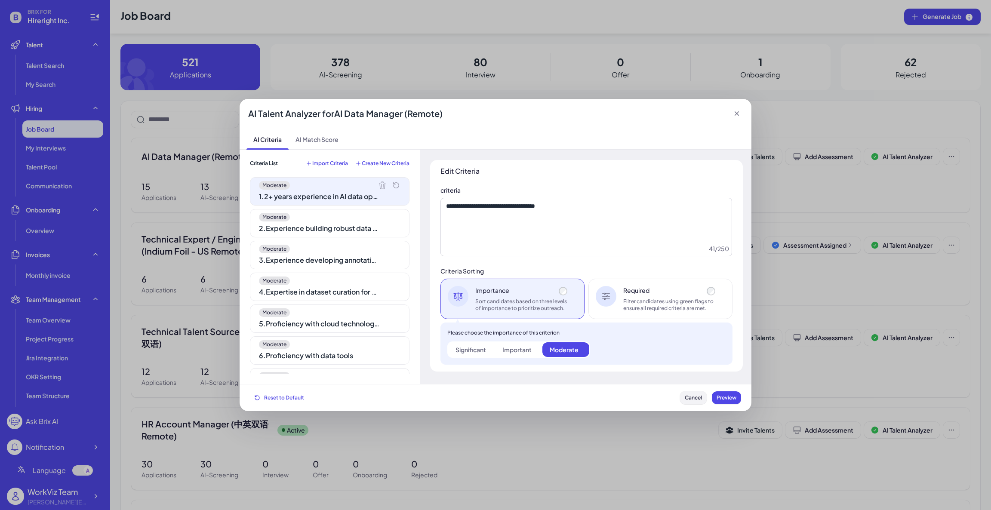
click at [695, 396] on span "Cancel" at bounding box center [693, 397] width 17 height 6
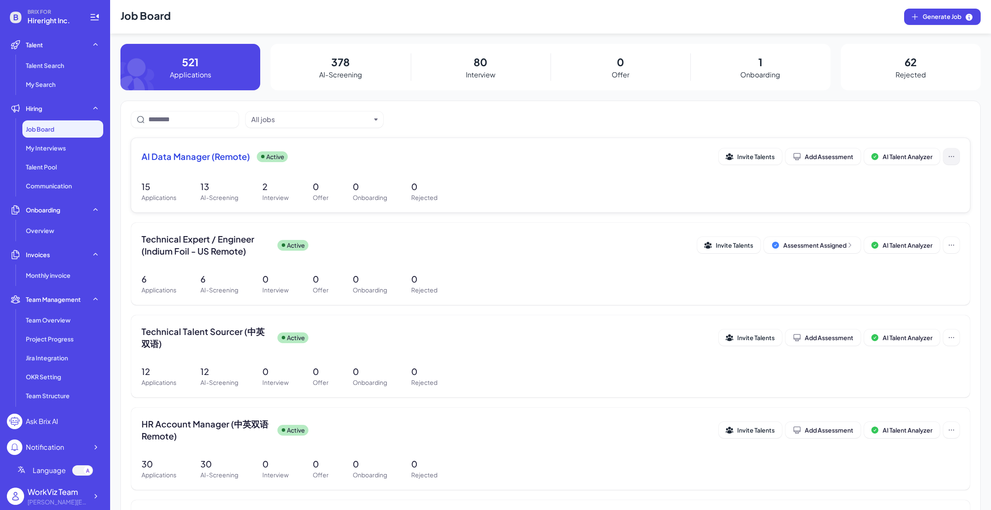
click at [948, 154] on icon at bounding box center [951, 156] width 9 height 9
click at [548, 143] on div "AI Data Manager (Remote) Active Invite Talents Add Assessment AI Talent Analyze…" at bounding box center [550, 175] width 838 height 74
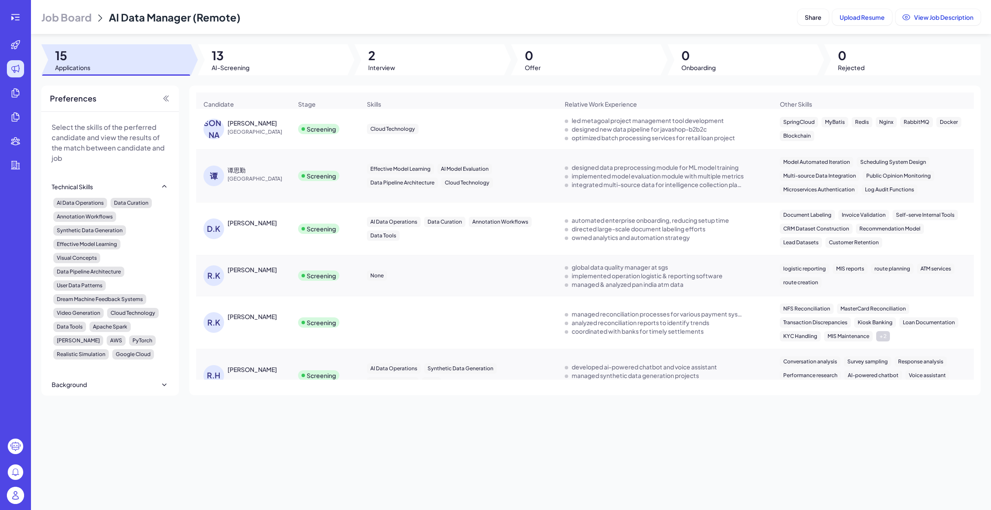
click at [98, 60] on div at bounding box center [116, 59] width 150 height 31
click at [16, 17] on icon at bounding box center [17, 17] width 5 height 1
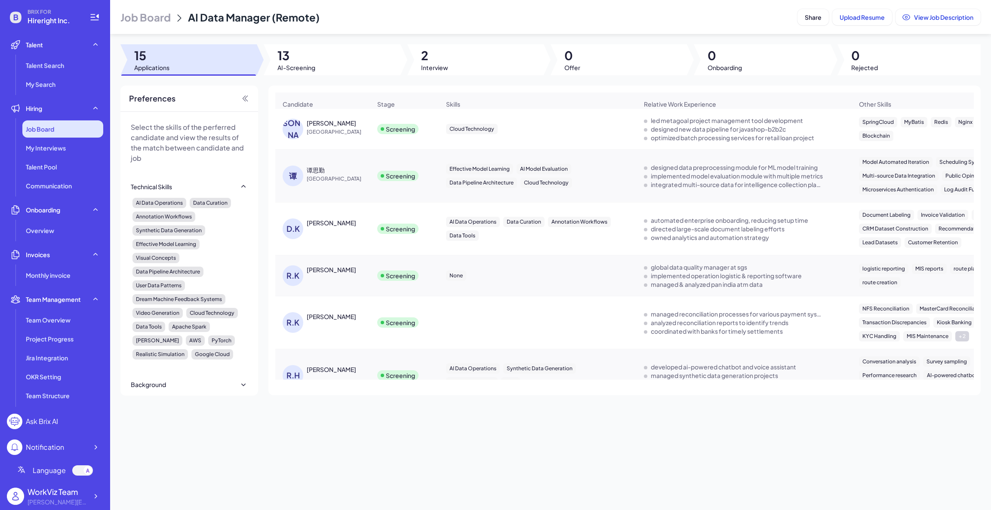
click at [58, 130] on div "Job Board" at bounding box center [62, 128] width 81 height 17
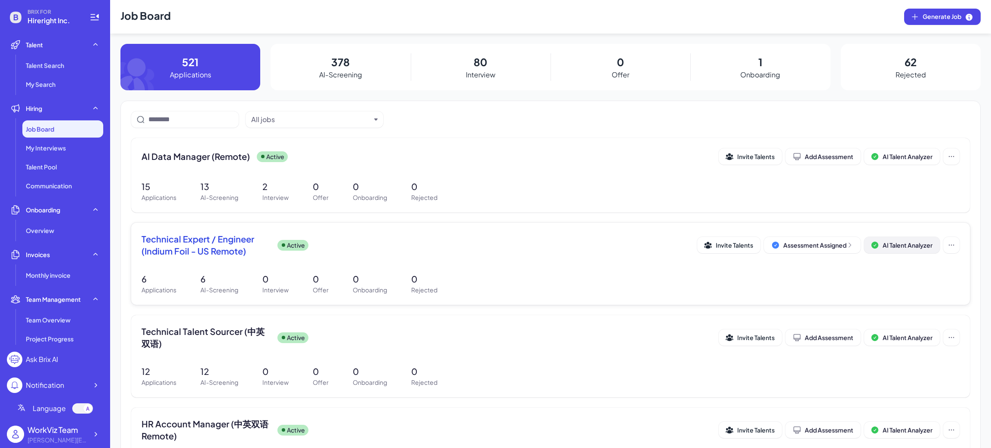
click at [895, 249] on span "AI Talent Analyzer" at bounding box center [907, 245] width 50 height 8
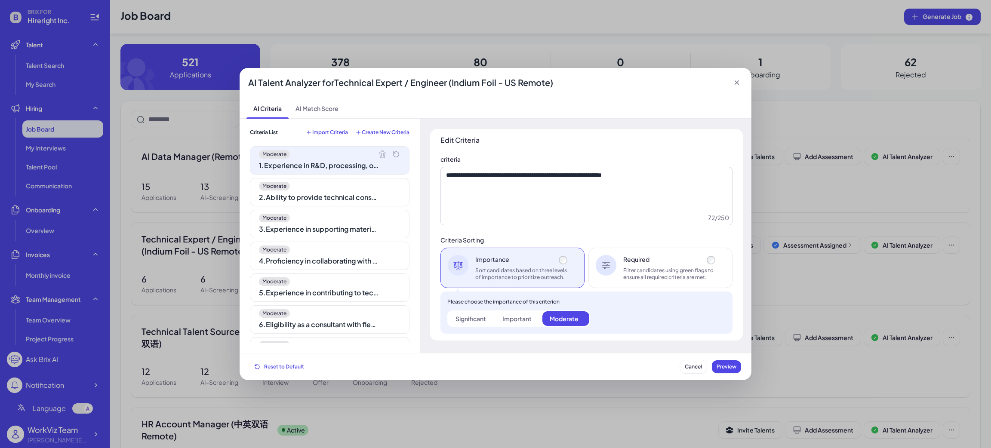
click at [855, 219] on div "**********" at bounding box center [495, 224] width 991 height 448
click at [737, 78] on icon at bounding box center [736, 82] width 9 height 9
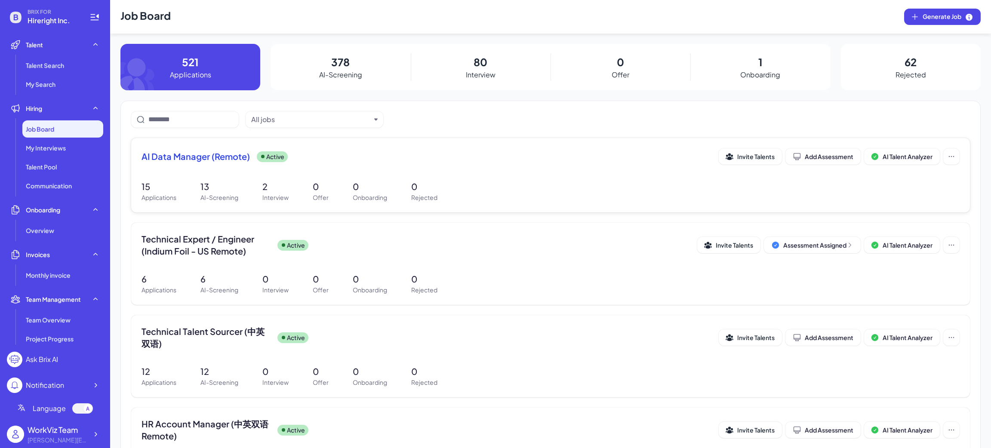
click at [220, 157] on span "AI Data Manager (Remote)" at bounding box center [195, 156] width 108 height 12
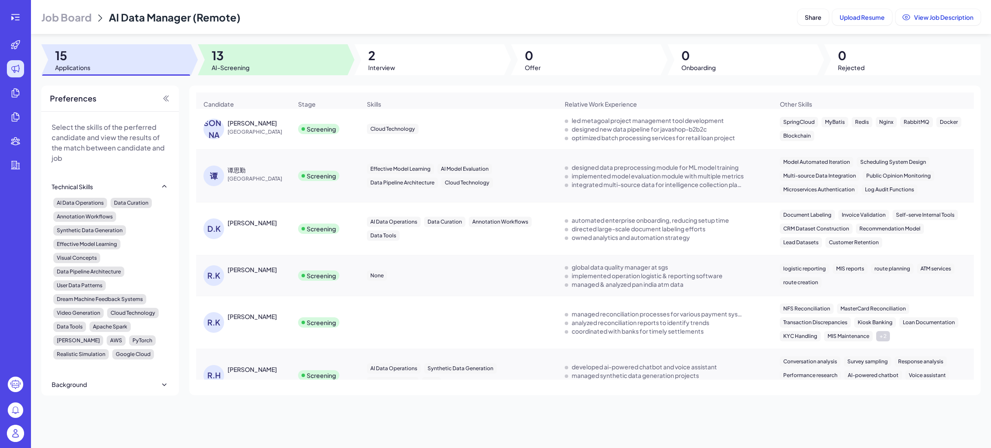
click at [253, 63] on div at bounding box center [273, 59] width 150 height 31
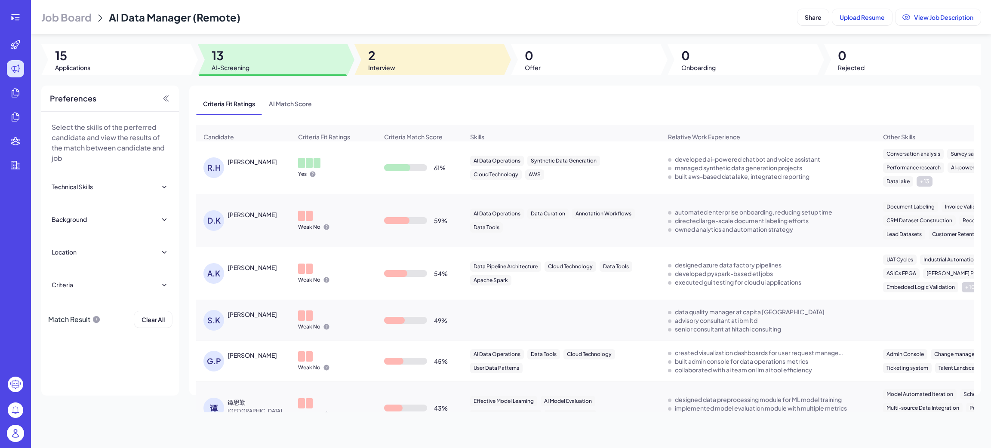
click at [403, 58] on div at bounding box center [429, 59] width 150 height 31
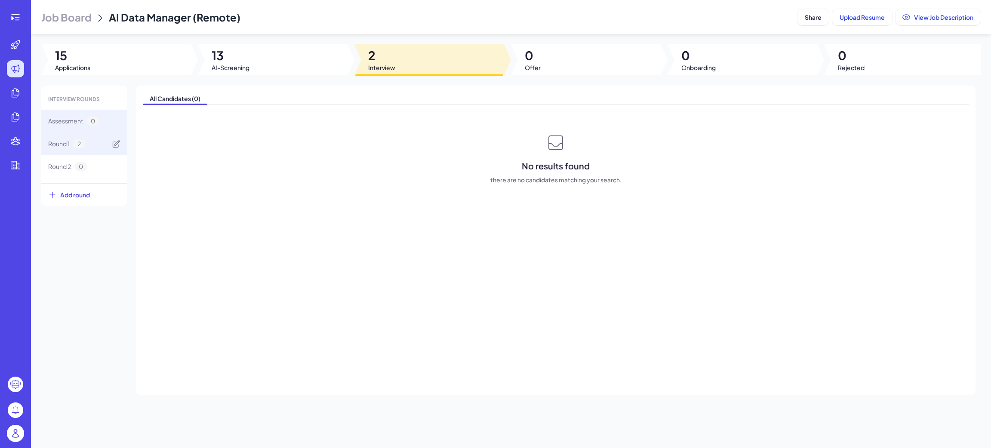
click at [94, 146] on div "Round 1 2" at bounding box center [84, 143] width 86 height 23
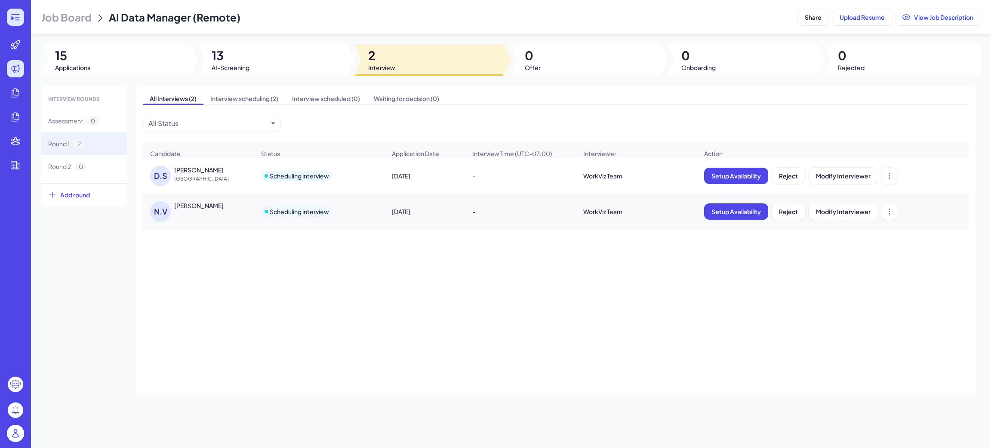
click at [17, 18] on icon at bounding box center [15, 17] width 10 height 10
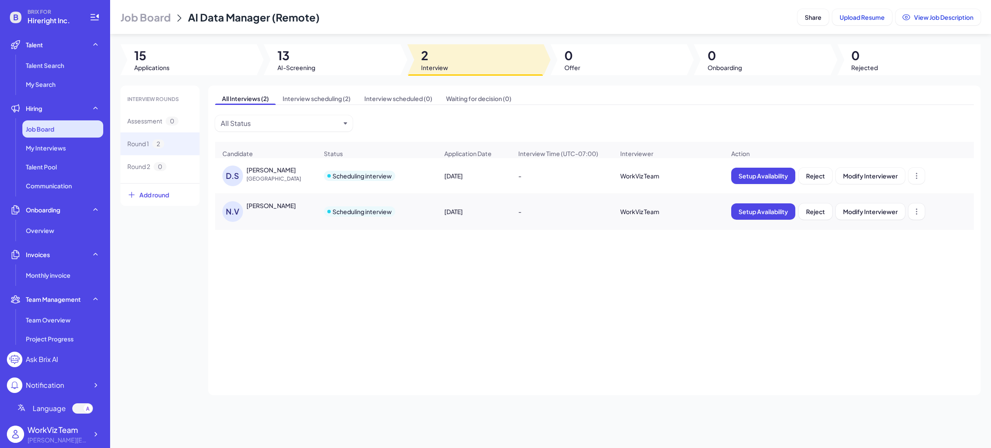
click at [46, 133] on div "Job Board" at bounding box center [62, 128] width 81 height 17
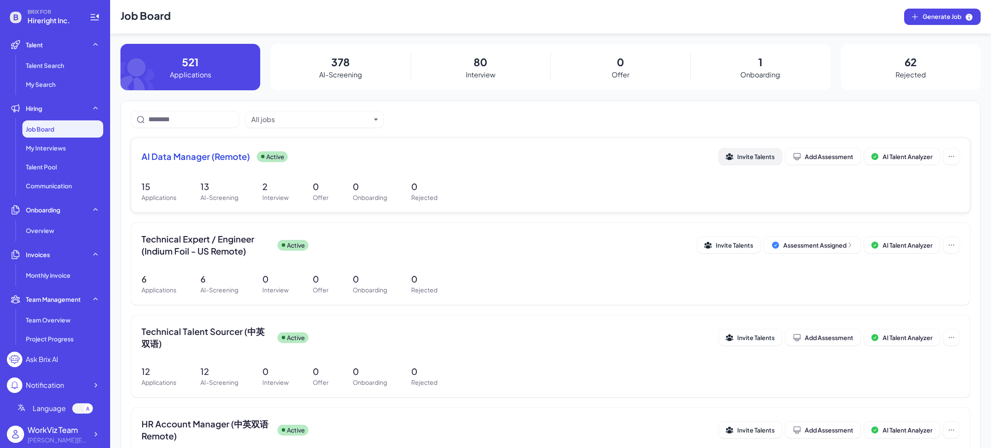
click at [755, 162] on button "Invite Talents" at bounding box center [749, 156] width 63 height 16
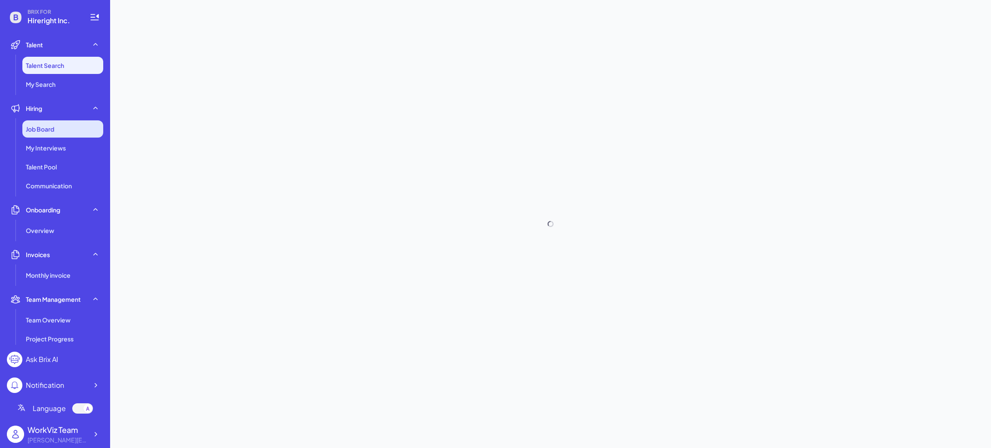
click at [33, 129] on span "Job Board" at bounding box center [40, 129] width 28 height 9
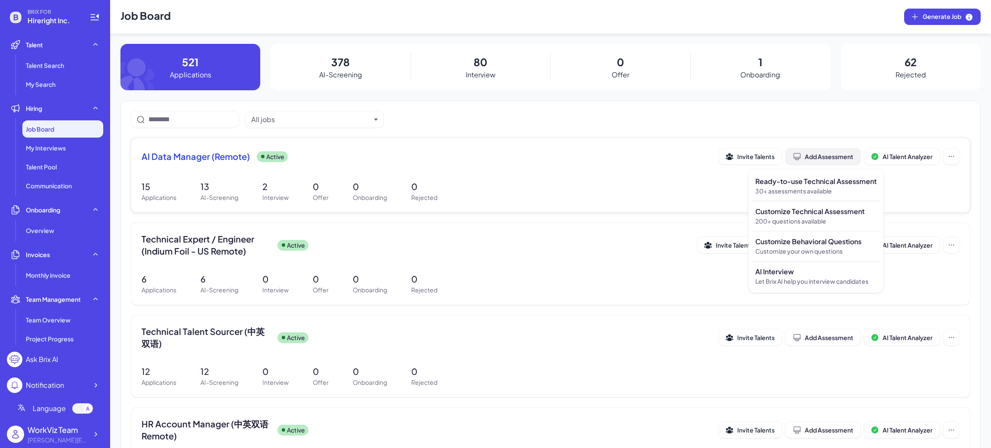
click at [836, 153] on div "Add Assessment" at bounding box center [822, 156] width 61 height 9
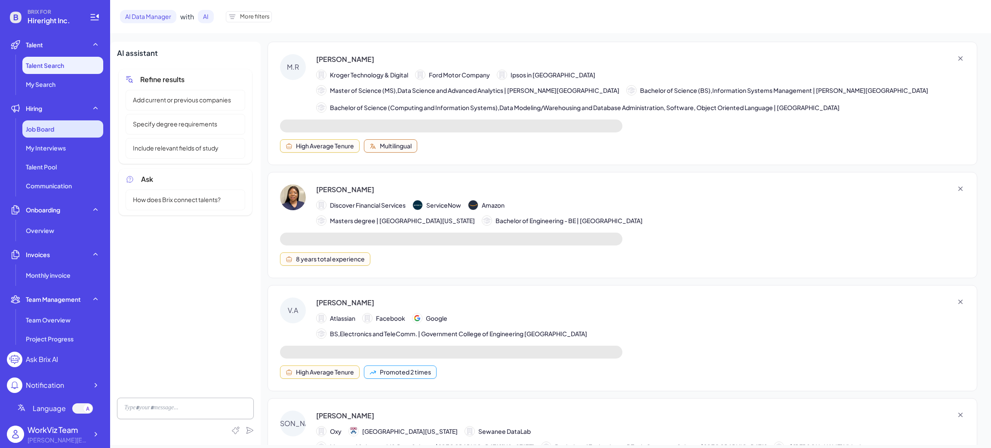
click at [45, 125] on span "Job Board" at bounding box center [40, 129] width 28 height 9
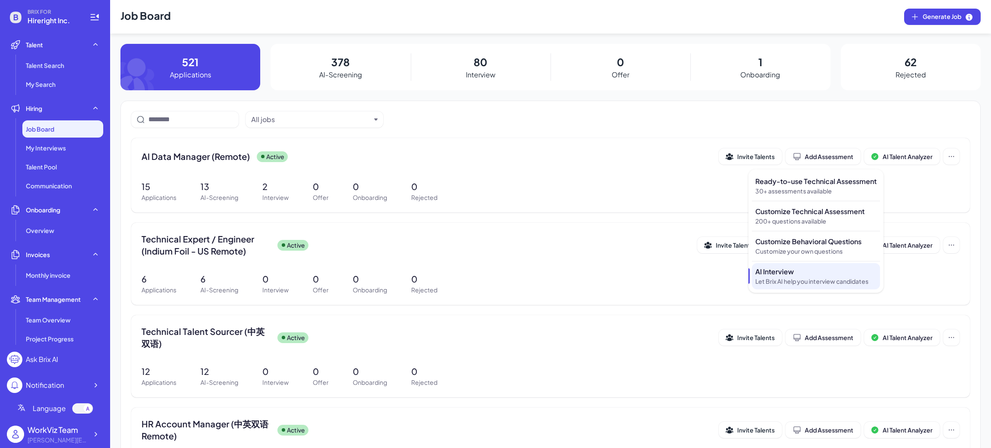
click at [783, 270] on p "AI Interview" at bounding box center [815, 272] width 121 height 10
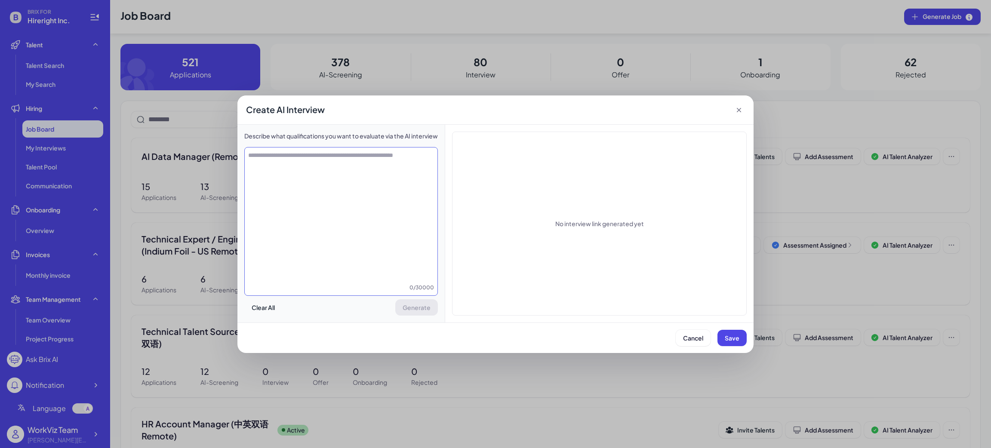
click at [348, 162] on textarea at bounding box center [341, 217] width 193 height 132
type textarea "*"
type textarea "**********"
click at [407, 310] on span "Generate" at bounding box center [417, 308] width 28 height 8
click at [725, 341] on span "Save" at bounding box center [731, 338] width 15 height 8
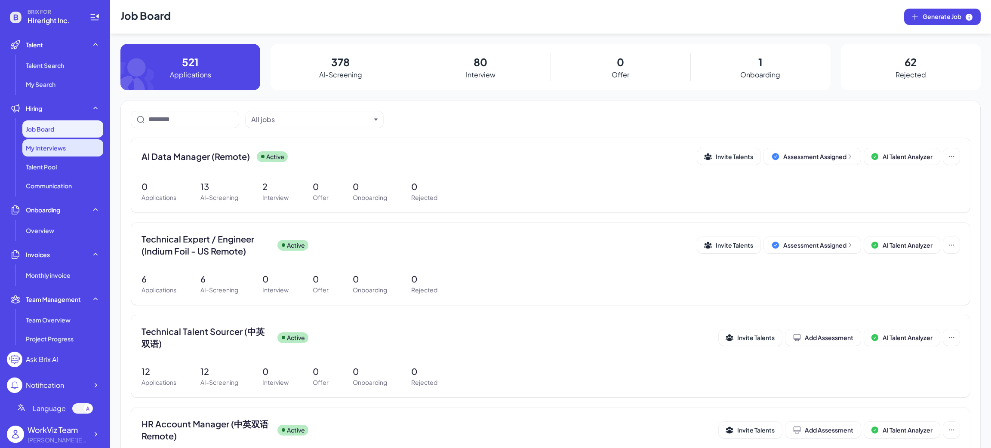
click at [38, 149] on span "My Interviews" at bounding box center [46, 148] width 40 height 9
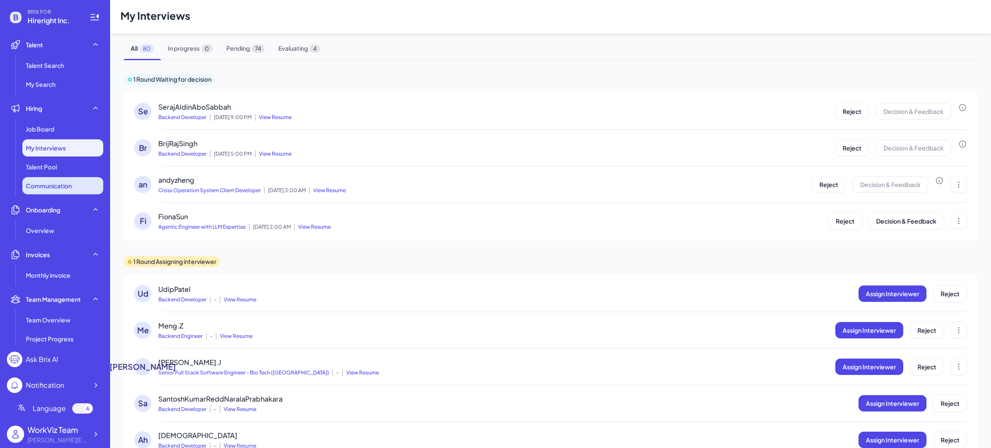
click at [66, 182] on span "Communication" at bounding box center [49, 185] width 46 height 9
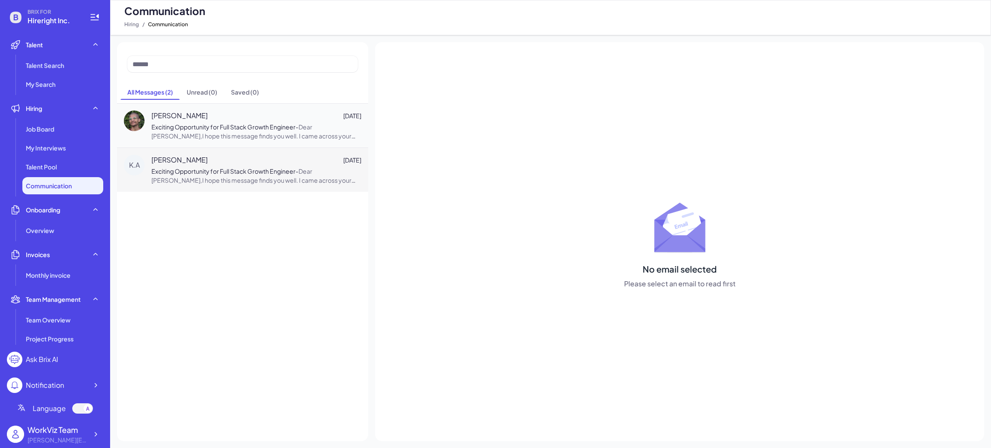
click at [174, 147] on div "K.A Kyle Andruczk Nov 9 Exciting Opportunity for Full Stack Growth Engineer - D…" at bounding box center [242, 169] width 251 height 44
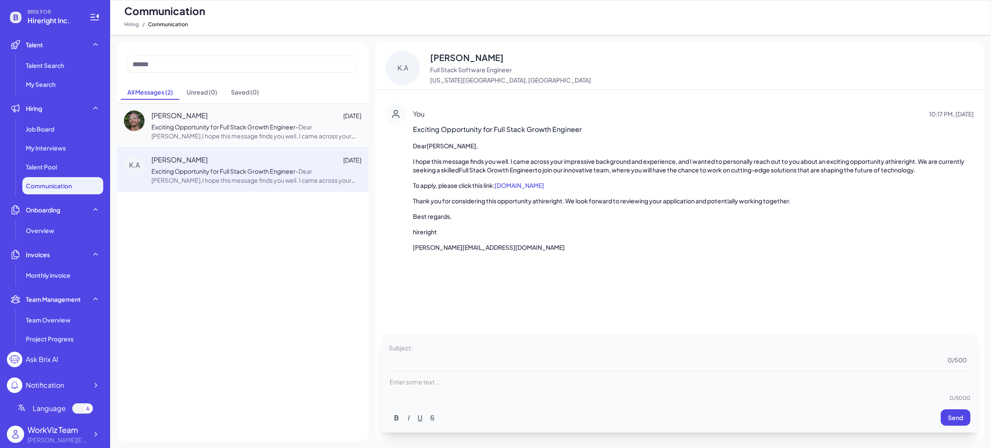
click at [458, 357] on textarea at bounding box center [692, 353] width 556 height 22
click at [467, 392] on div "Enter some text..." at bounding box center [679, 382] width 581 height 24
click at [41, 284] on ul "Talent Talent Search My Search Hiring Job Board My Interviews Talent Pool Commu…" at bounding box center [55, 190] width 96 height 309
click at [42, 275] on span "Monthly invoice" at bounding box center [48, 275] width 45 height 9
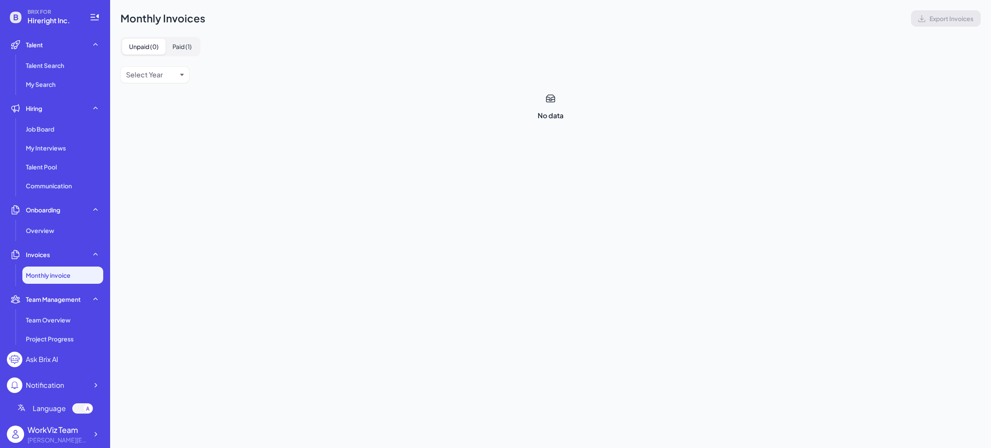
click at [188, 47] on button "Paid ( 1 )" at bounding box center [182, 47] width 33 height 16
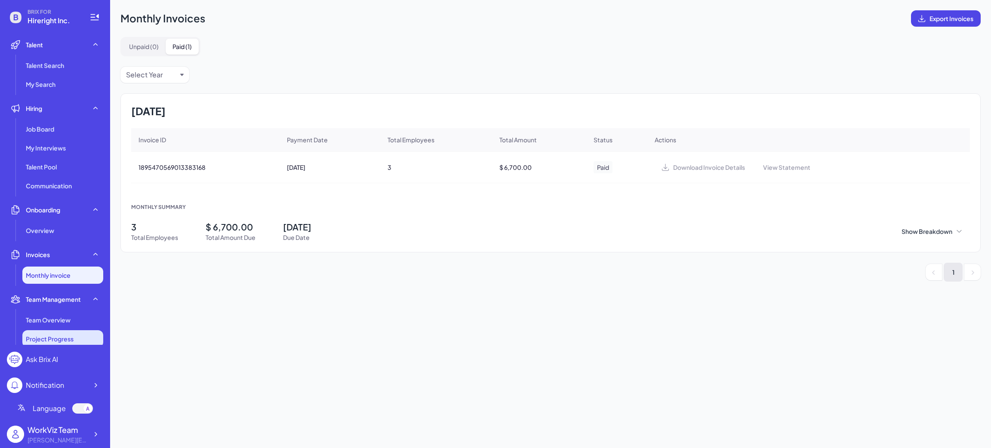
click at [71, 335] on span "Project Progress" at bounding box center [50, 339] width 48 height 9
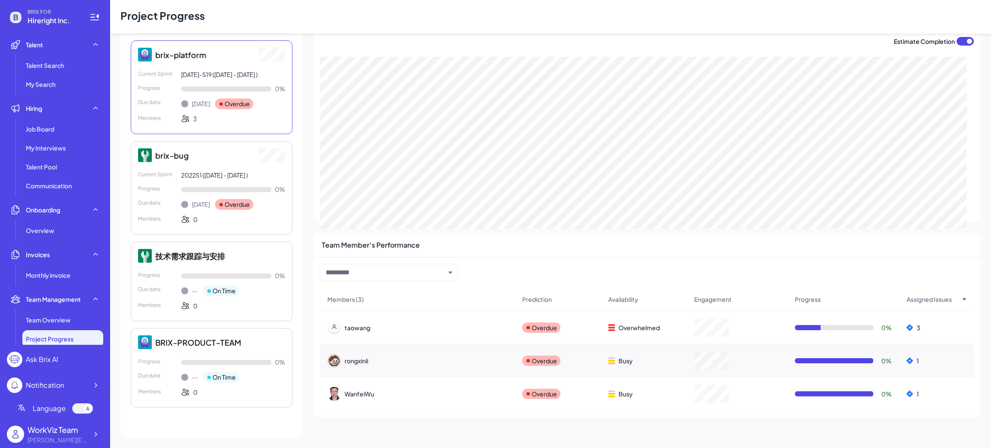
scroll to position [68, 0]
click at [61, 318] on span "Team Overview" at bounding box center [48, 320] width 45 height 9
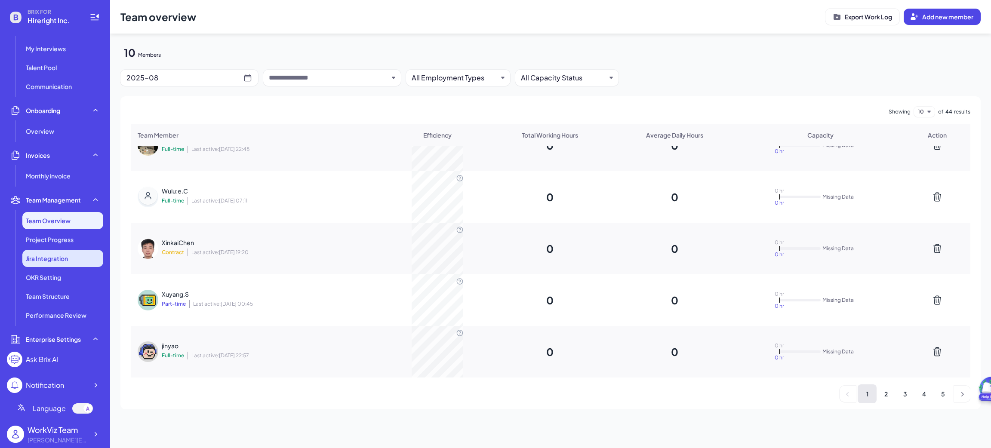
scroll to position [129, 0]
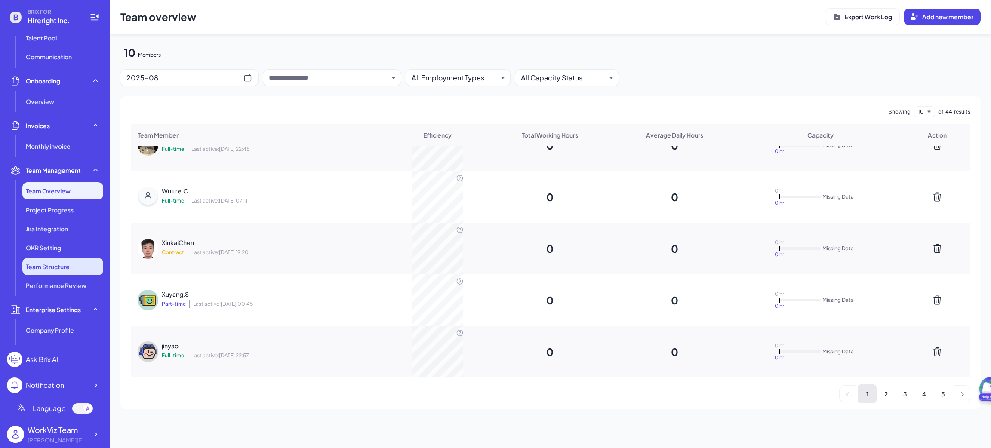
click at [51, 267] on span "Team Structure" at bounding box center [48, 266] width 44 height 9
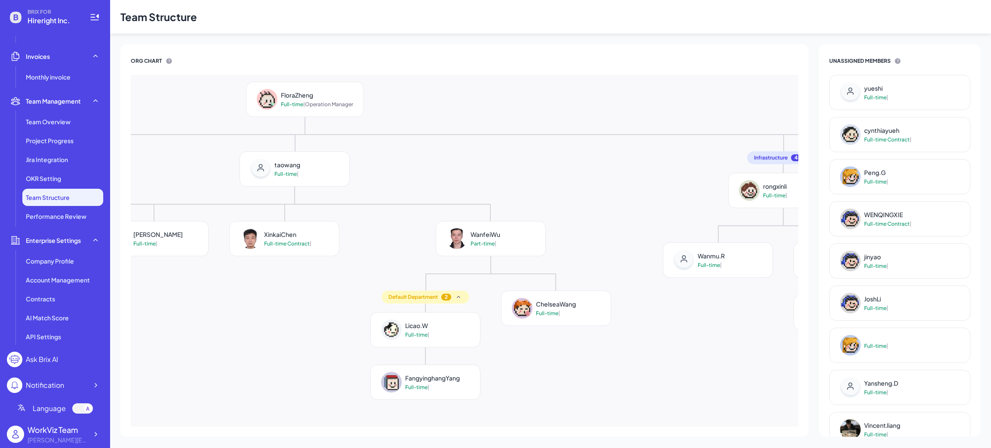
scroll to position [200, 0]
click at [64, 319] on span "AI Match Score" at bounding box center [47, 316] width 43 height 9
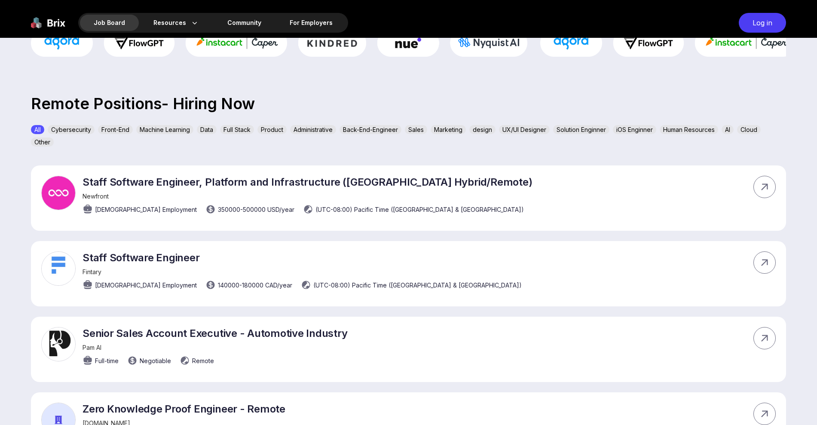
scroll to position [215, 0]
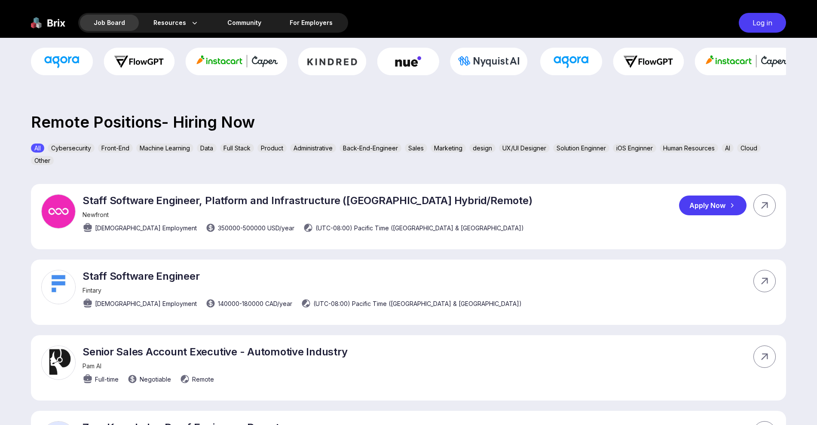
click at [420, 206] on div "Apply Now" at bounding box center [713, 206] width 68 height 20
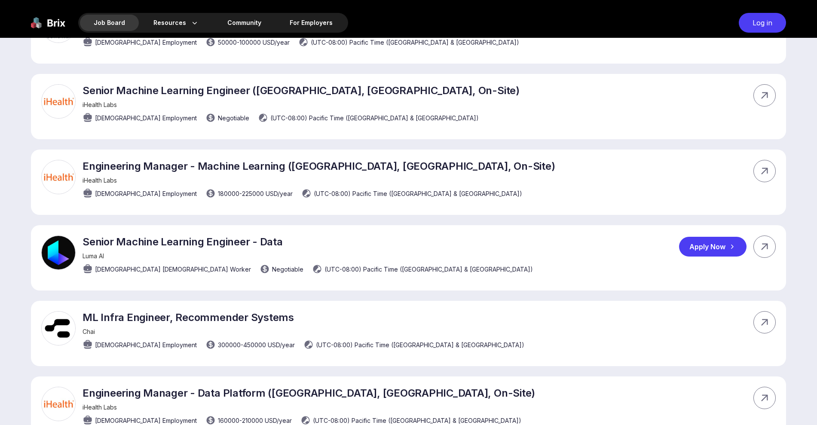
scroll to position [1720, 0]
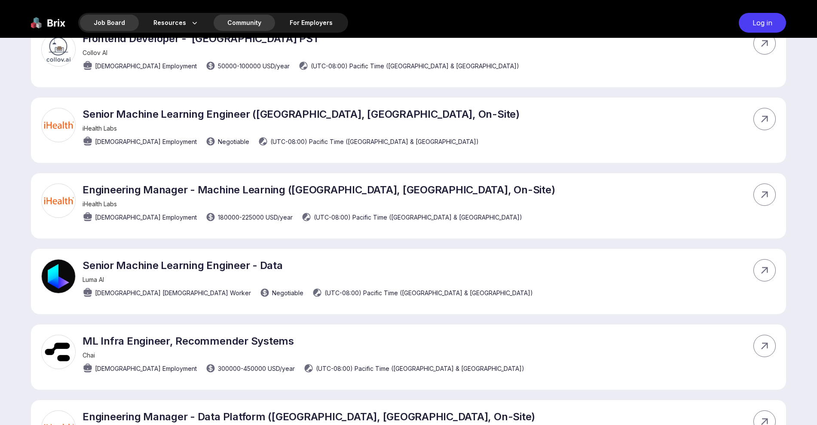
click at [232, 29] on div "Community" at bounding box center [244, 23] width 61 height 16
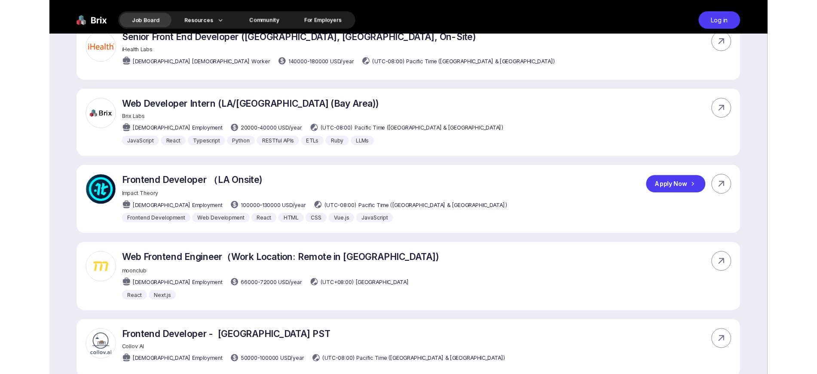
scroll to position [1397, 0]
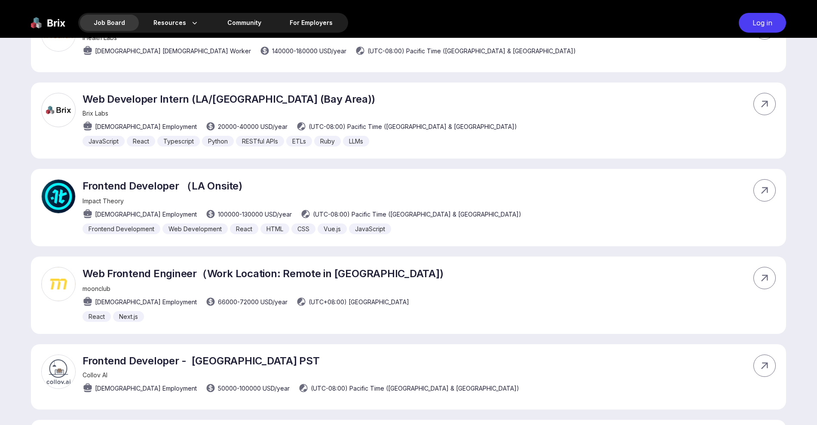
click at [420, 22] on div "Log in" at bounding box center [762, 23] width 47 height 20
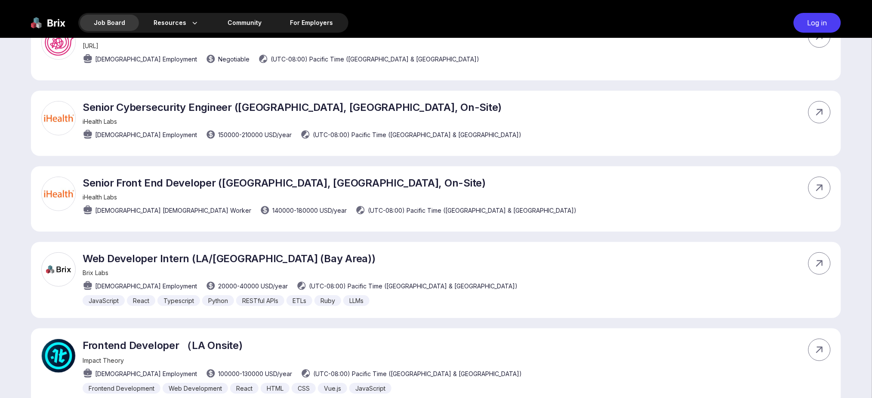
scroll to position [1455, 0]
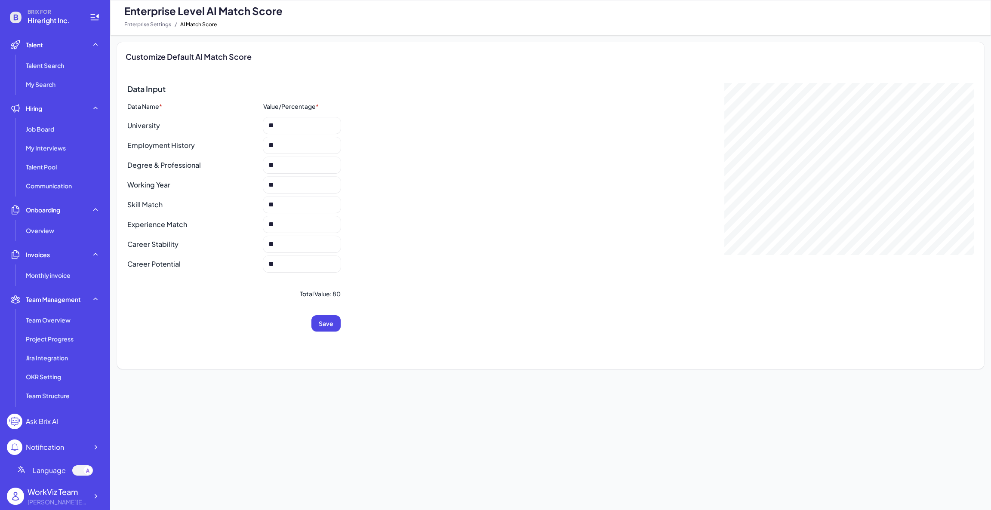
scroll to position [138, 0]
